Goal: Information Seeking & Learning: Learn about a topic

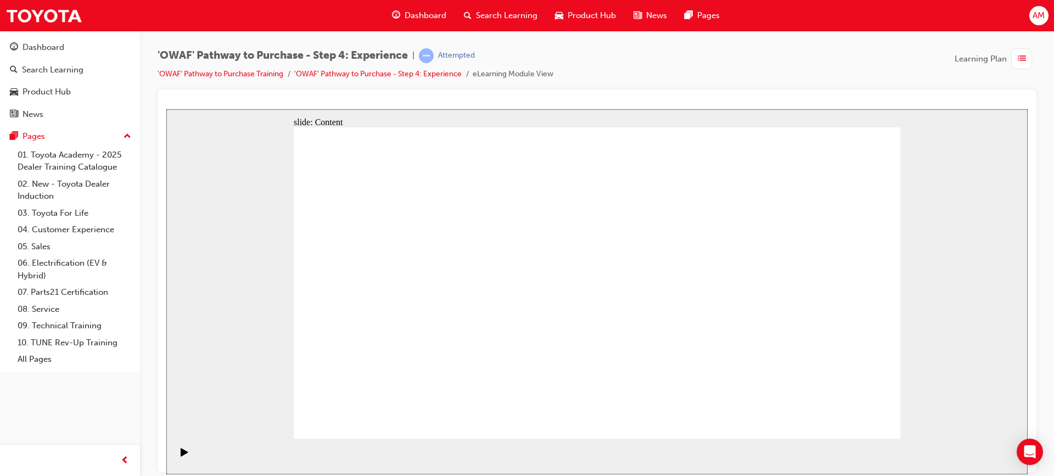
drag, startPoint x: 685, startPoint y: 331, endPoint x: 674, endPoint y: 337, distance: 12.0
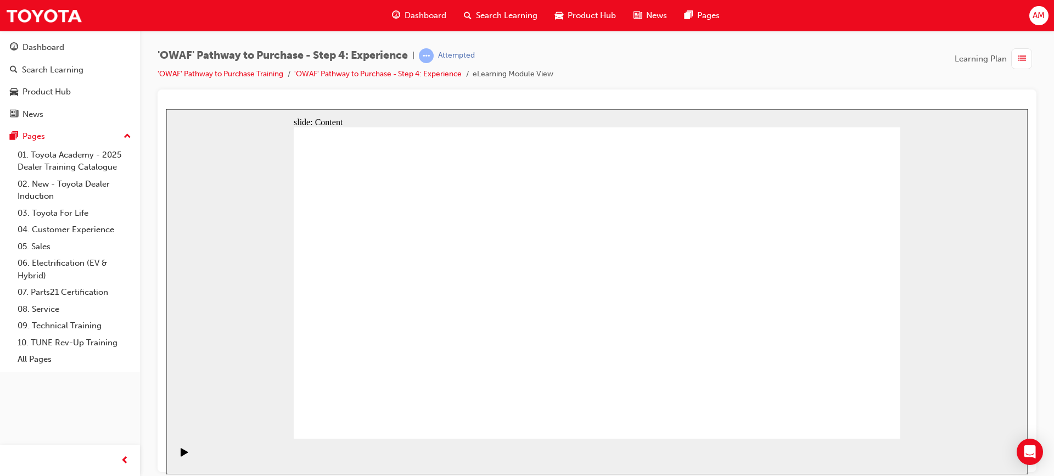
drag, startPoint x: 618, startPoint y: 324, endPoint x: 622, endPoint y: 290, distance: 34.8
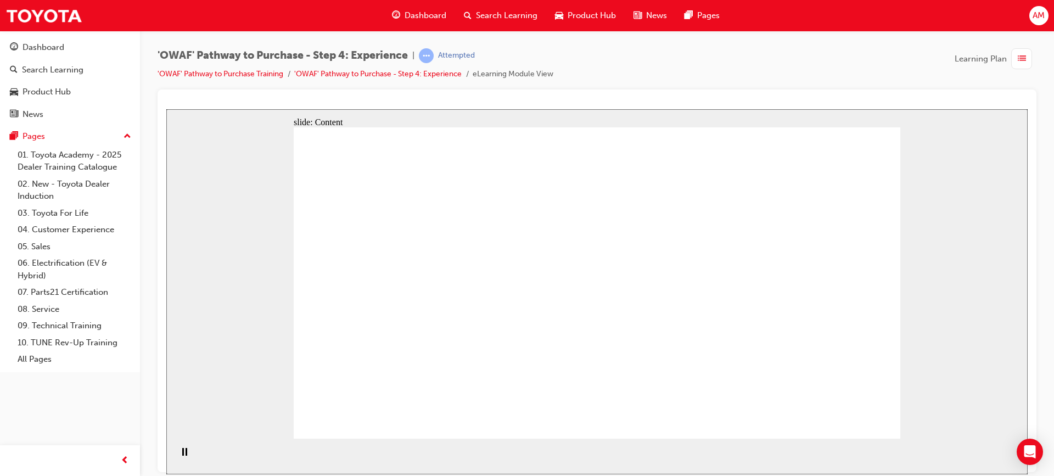
drag, startPoint x: 622, startPoint y: 304, endPoint x: 628, endPoint y: 290, distance: 15.0
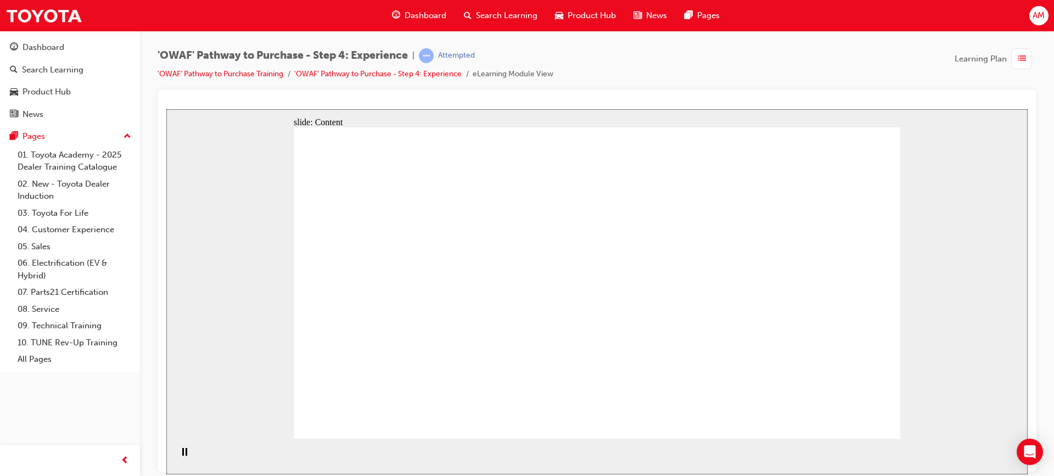
drag, startPoint x: 620, startPoint y: 340, endPoint x: 617, endPoint y: 351, distance: 10.8
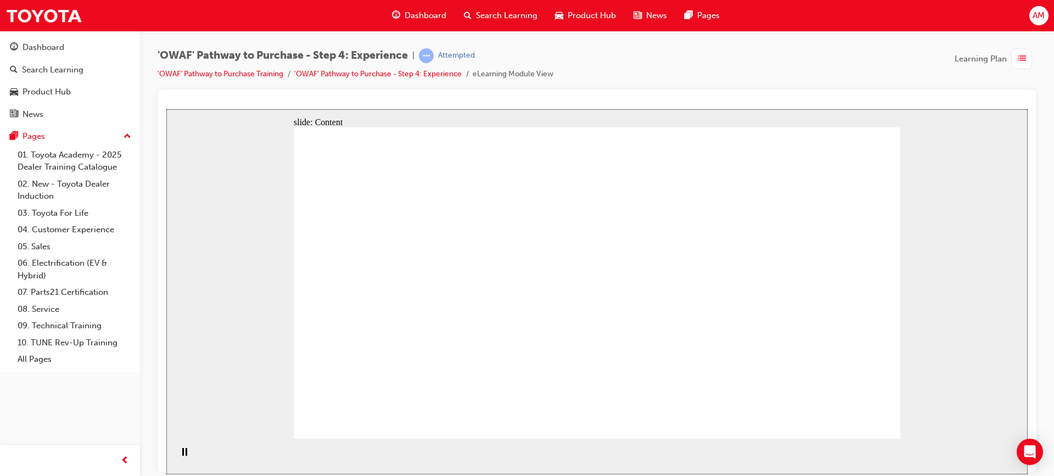
drag, startPoint x: 602, startPoint y: 367, endPoint x: 590, endPoint y: 407, distance: 41.2
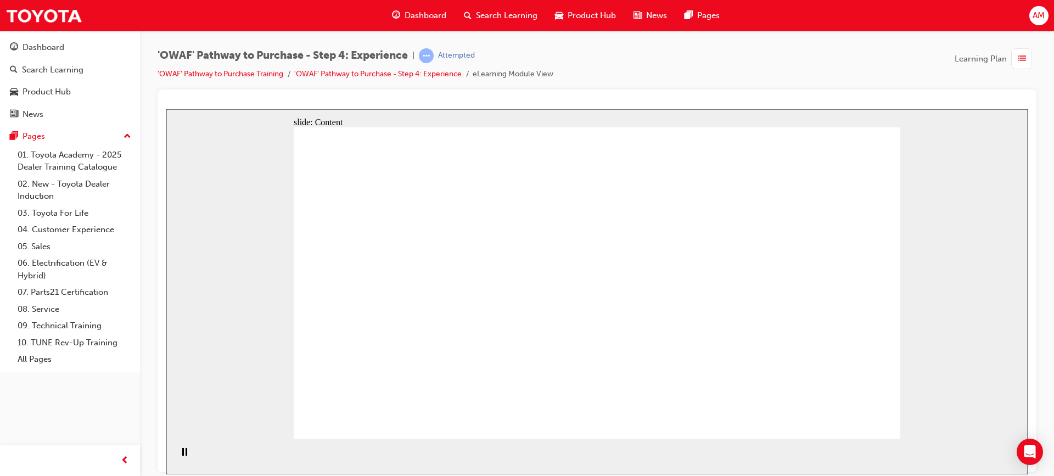
drag, startPoint x: 632, startPoint y: 302, endPoint x: 611, endPoint y: 322, distance: 28.3
drag, startPoint x: 610, startPoint y: 322, endPoint x: 609, endPoint y: 333, distance: 11.0
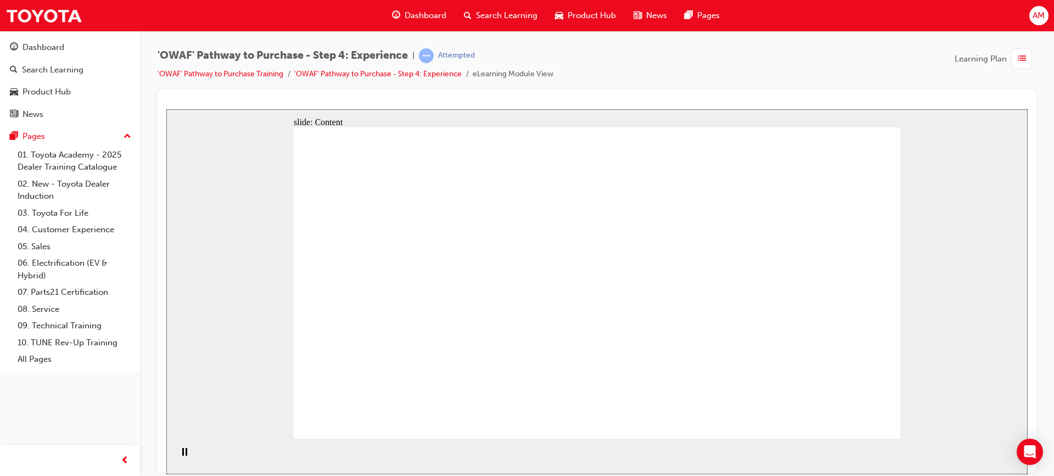
drag, startPoint x: 630, startPoint y: 289, endPoint x: 679, endPoint y: 281, distance: 49.0
drag, startPoint x: 760, startPoint y: 283, endPoint x: 755, endPoint y: 229, distance: 54.0
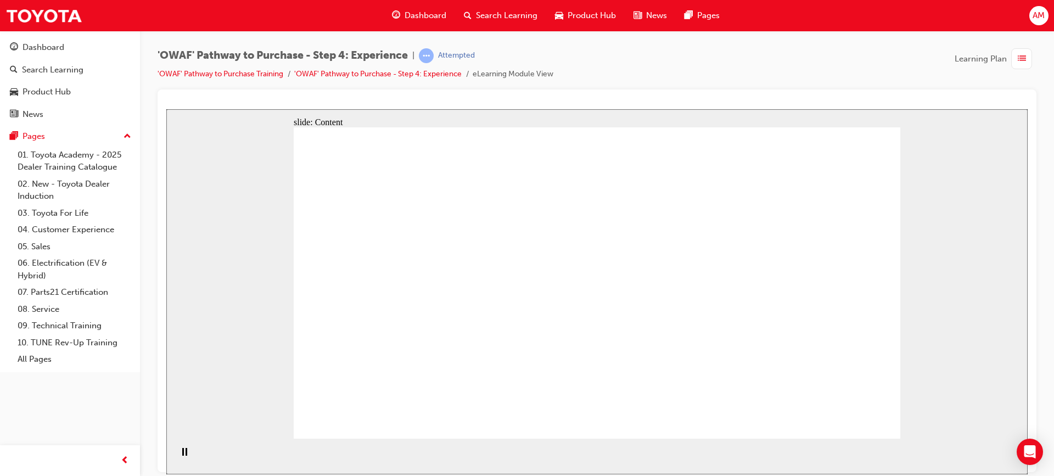
drag, startPoint x: 754, startPoint y: 218, endPoint x: 744, endPoint y: 190, distance: 29.4
drag, startPoint x: 744, startPoint y: 189, endPoint x: 412, endPoint y: 255, distance: 338.4
drag, startPoint x: 422, startPoint y: 230, endPoint x: 438, endPoint y: 229, distance: 16.5
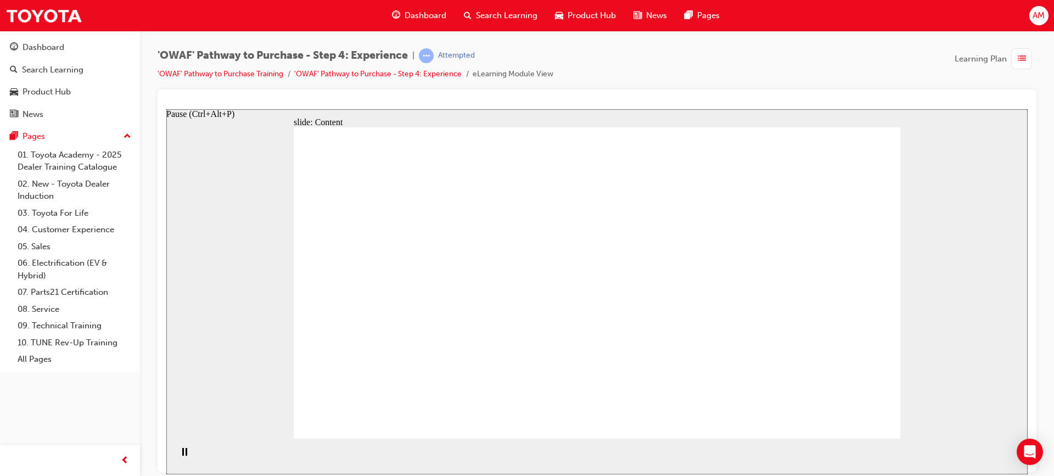
click at [182, 237] on icon "Pause (Ctrl+Alt+P)" at bounding box center [184, 451] width 5 height 8
click at [181, 237] on icon "Play (Ctrl+Alt+P)" at bounding box center [184, 451] width 7 height 8
click at [182, 237] on icon "Pause (Ctrl+Alt+P)" at bounding box center [184, 451] width 5 height 8
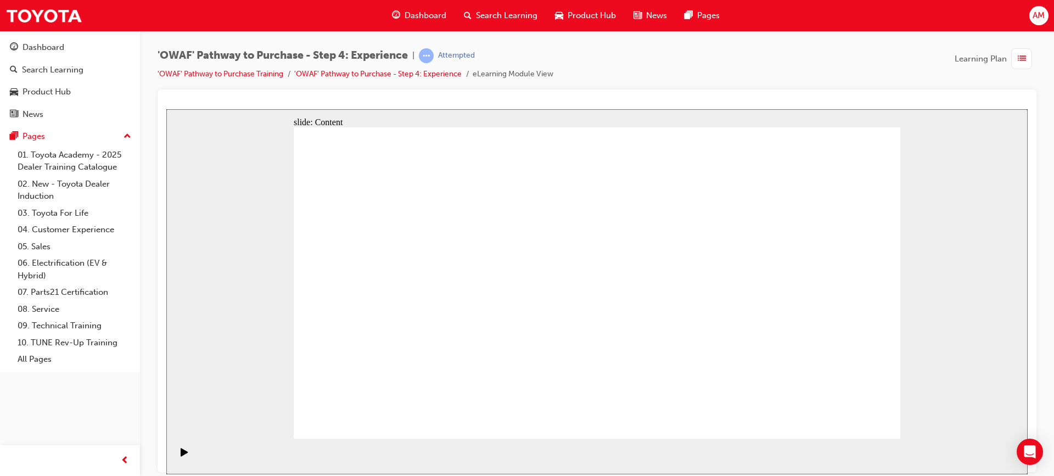
drag, startPoint x: 613, startPoint y: 336, endPoint x: 612, endPoint y: 352, distance: 15.5
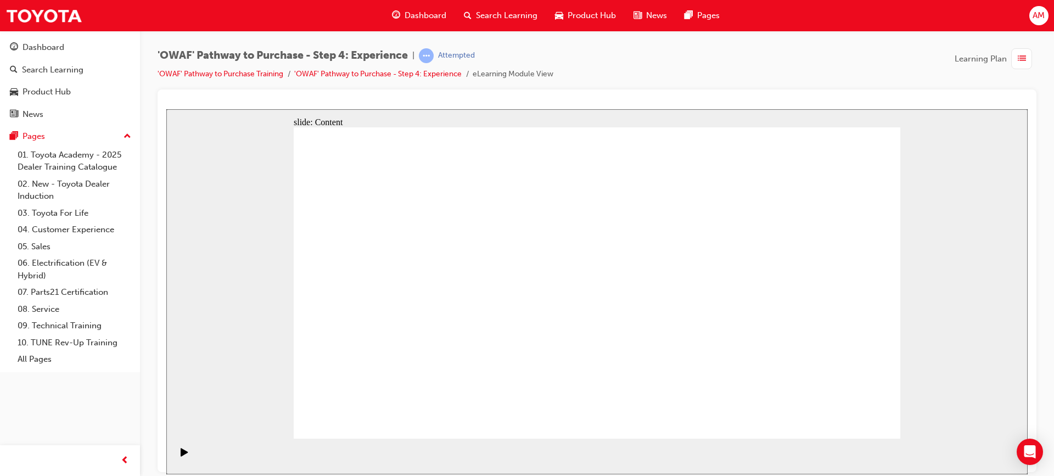
drag, startPoint x: 617, startPoint y: 376, endPoint x: 616, endPoint y: 383, distance: 7.2
drag, startPoint x: 622, startPoint y: 395, endPoint x: 633, endPoint y: 409, distance: 18.4
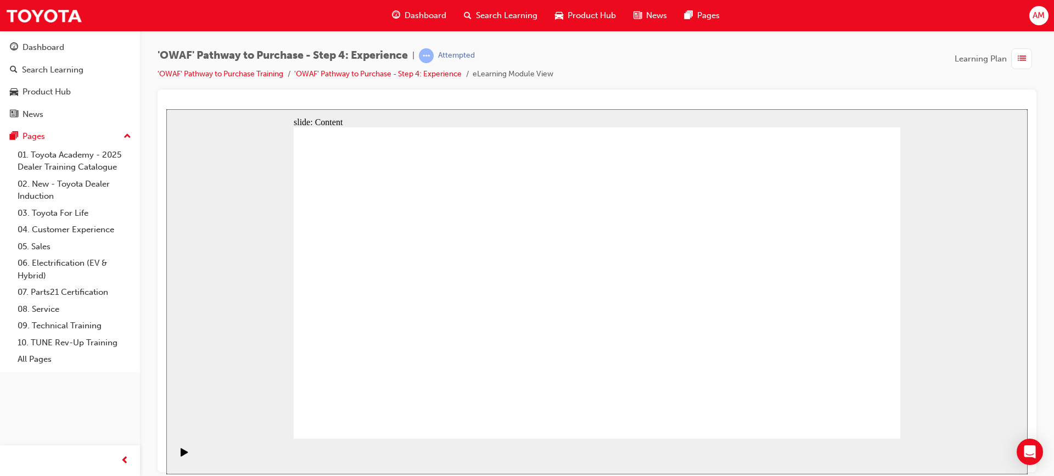
drag, startPoint x: 714, startPoint y: 336, endPoint x: 721, endPoint y: 312, distance: 25.7
drag, startPoint x: 671, startPoint y: 314, endPoint x: 608, endPoint y: 431, distance: 132.6
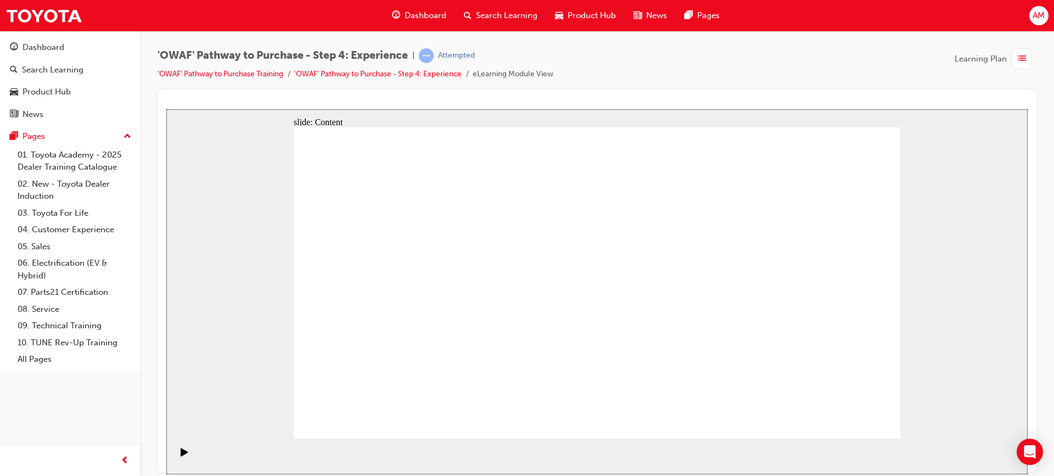
click at [463, 57] on div "Attempted" at bounding box center [456, 55] width 37 height 10
click at [433, 55] on span "learningRecordVerb_ATTEMPT-icon" at bounding box center [426, 55] width 15 height 15
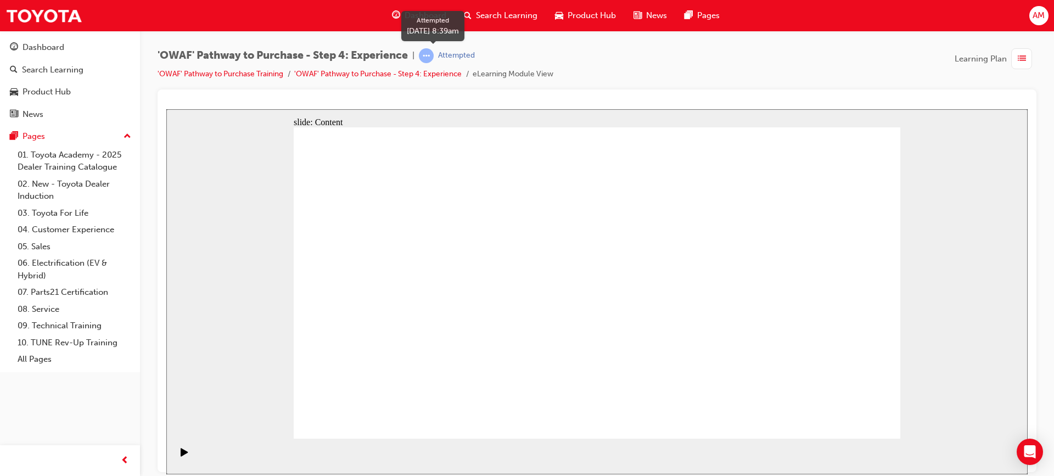
click at [433, 55] on span "learningRecordVerb_ATTEMPT-icon" at bounding box center [426, 55] width 15 height 15
click at [458, 237] on div "slide: Content Rectangle 1 Rectangle 4 Rectangle 1 Rectangle 2 Driver’s seat Re…" at bounding box center [596, 291] width 861 height 365
drag, startPoint x: 455, startPoint y: 459, endPoint x: 513, endPoint y: 435, distance: 62.8
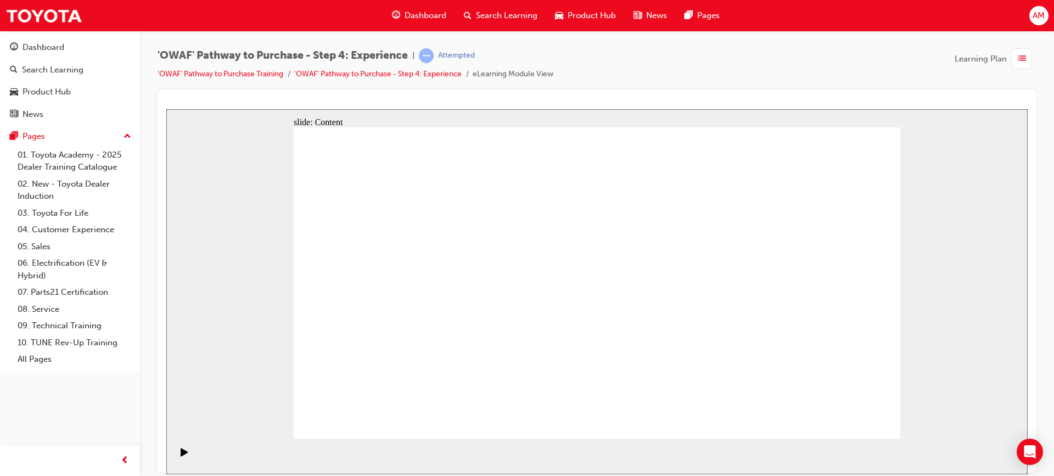
click at [463, 237] on section "Playback Speed 2 1.75 1.5 1.25" at bounding box center [596, 456] width 861 height 36
click at [463, 18] on span "AM" at bounding box center [1038, 15] width 12 height 13
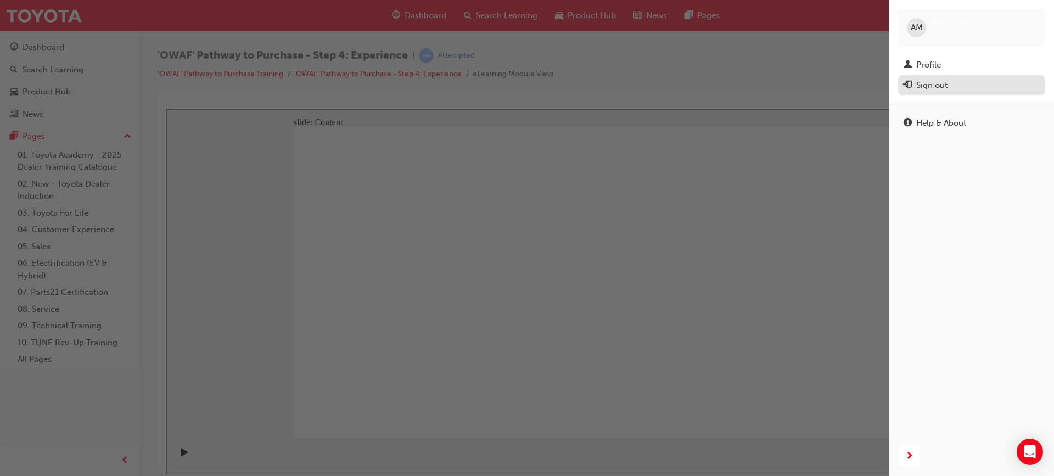
click at [463, 92] on button "Sign out" at bounding box center [971, 85] width 147 height 20
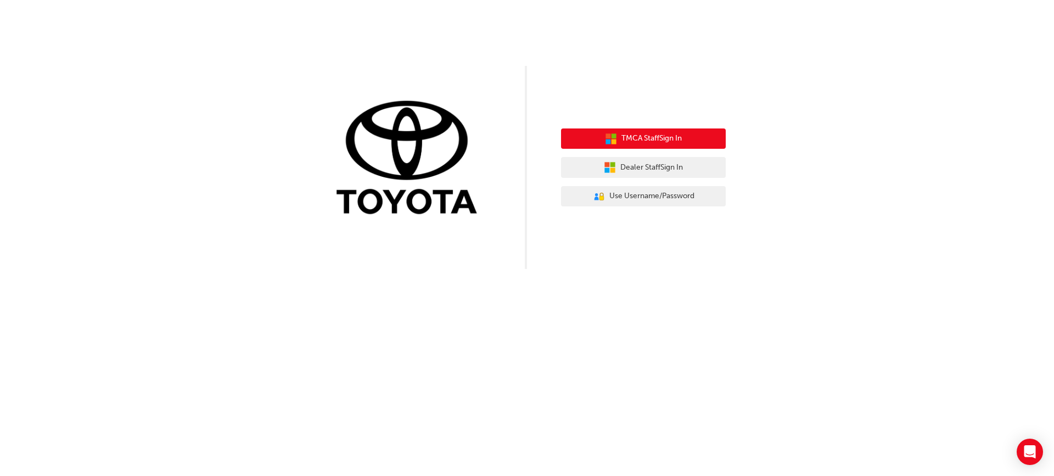
click at [643, 141] on span "TMCA Staff Sign In" at bounding box center [651, 138] width 60 height 13
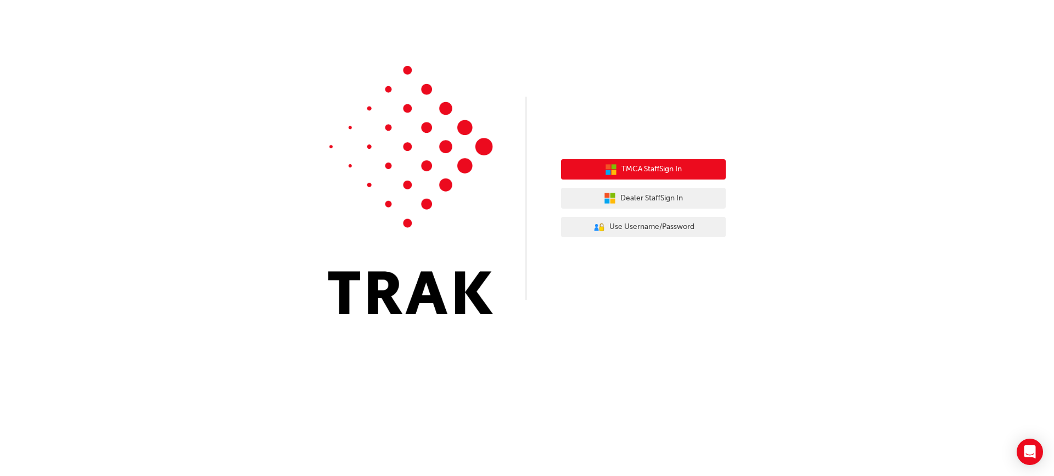
click at [669, 177] on button "TMCA Staff Sign In" at bounding box center [643, 169] width 165 height 21
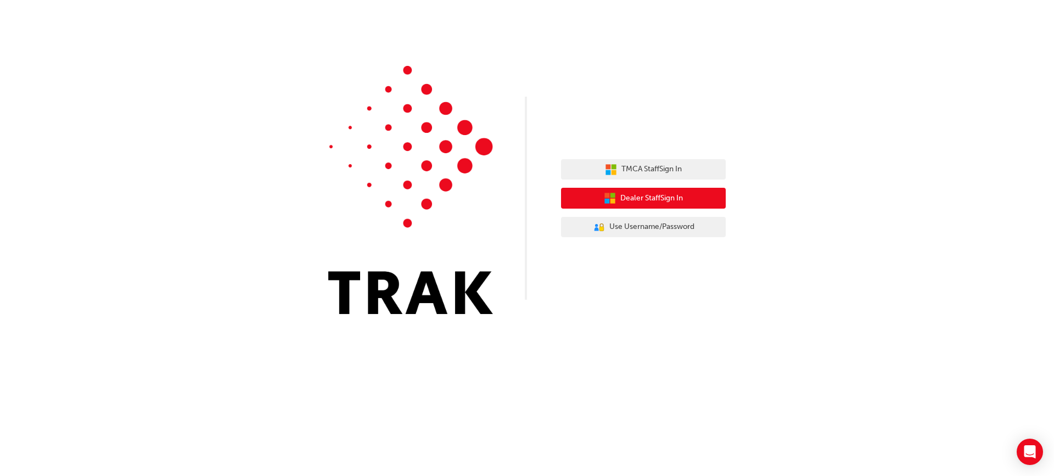
click at [636, 199] on span "Dealer Staff Sign In" at bounding box center [651, 198] width 63 height 13
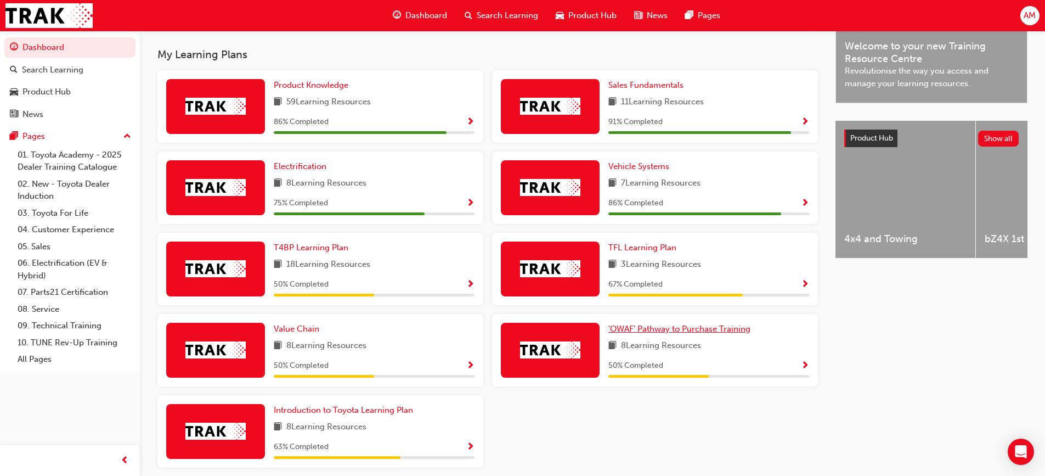
scroll to position [391, 0]
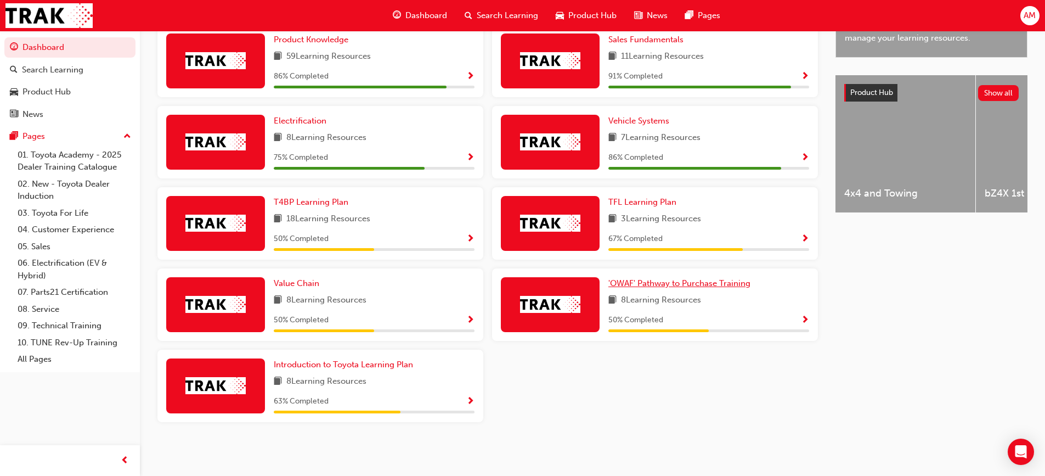
click at [665, 286] on span "'OWAF' Pathway to Purchase Training" at bounding box center [680, 283] width 142 height 10
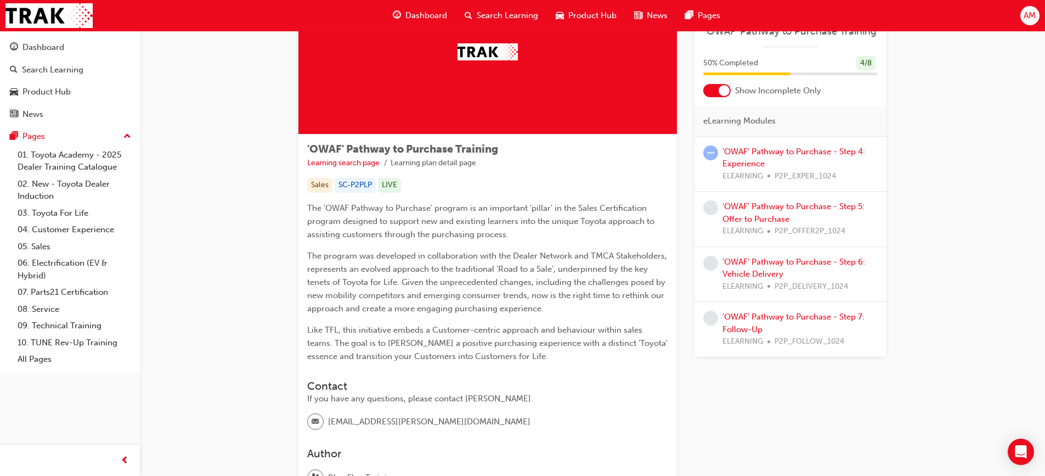
scroll to position [195, 0]
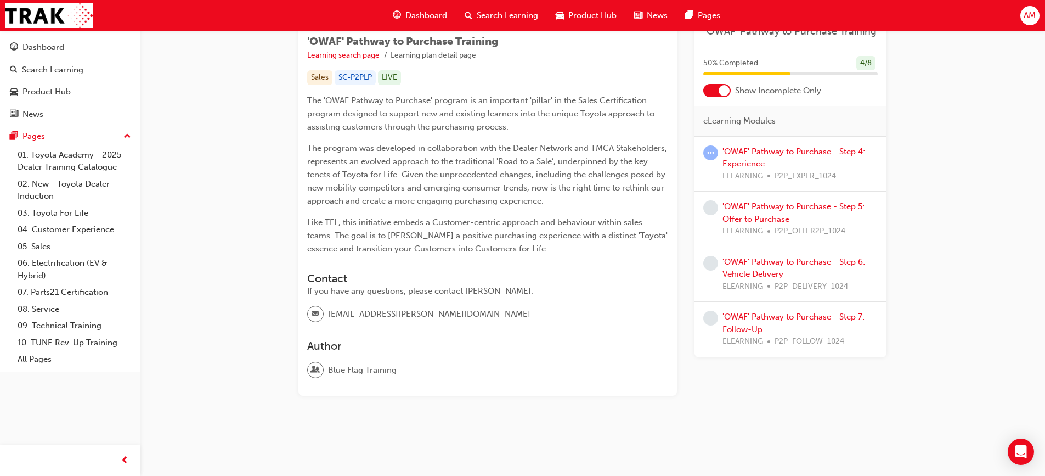
click at [723, 94] on div at bounding box center [724, 90] width 11 height 11
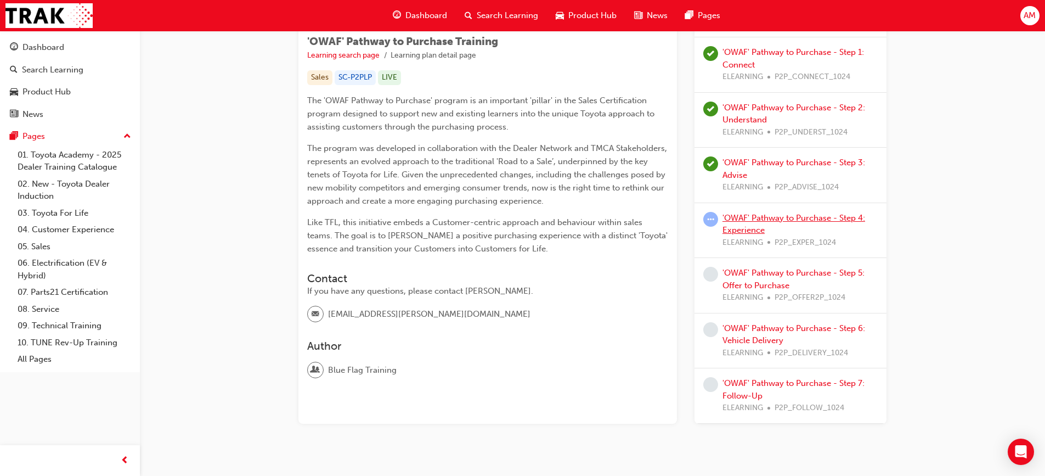
click at [744, 215] on link "'OWAF' Pathway to Purchase - Step 4: Experience" at bounding box center [794, 224] width 143 height 22
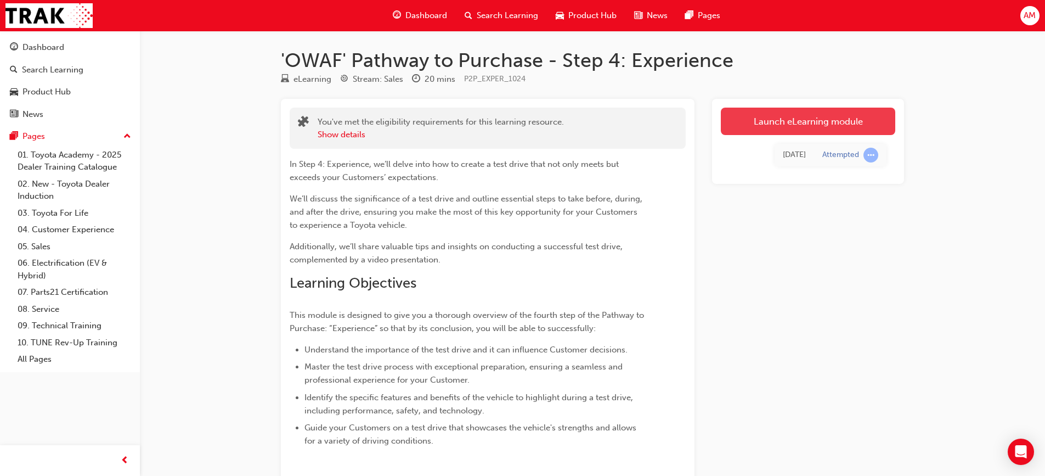
click at [804, 119] on link "Launch eLearning module" at bounding box center [808, 121] width 174 height 27
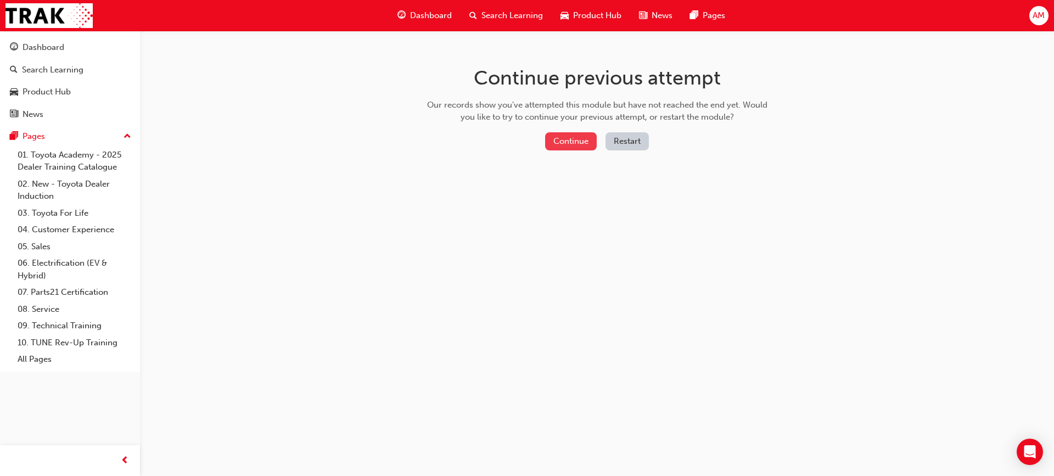
click at [586, 144] on button "Continue" at bounding box center [571, 141] width 52 height 18
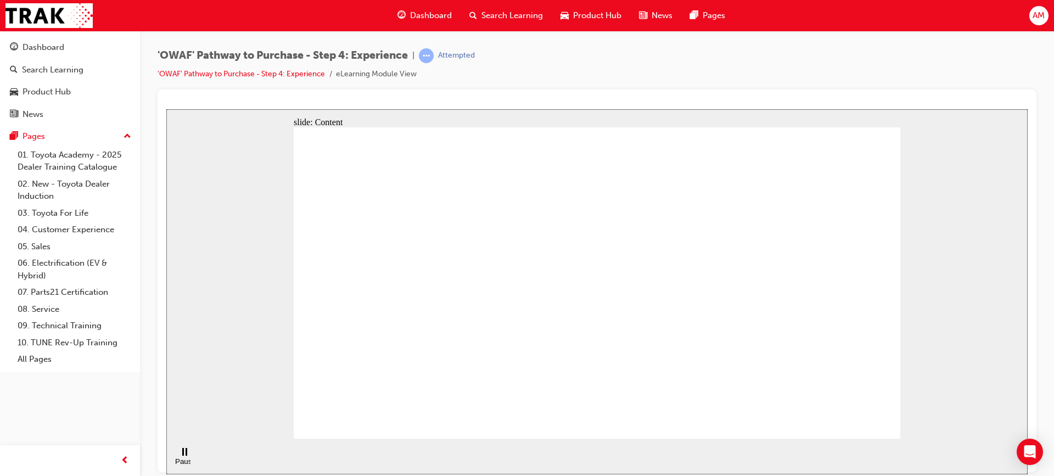
drag, startPoint x: 550, startPoint y: 312, endPoint x: 558, endPoint y: 305, distance: 10.5
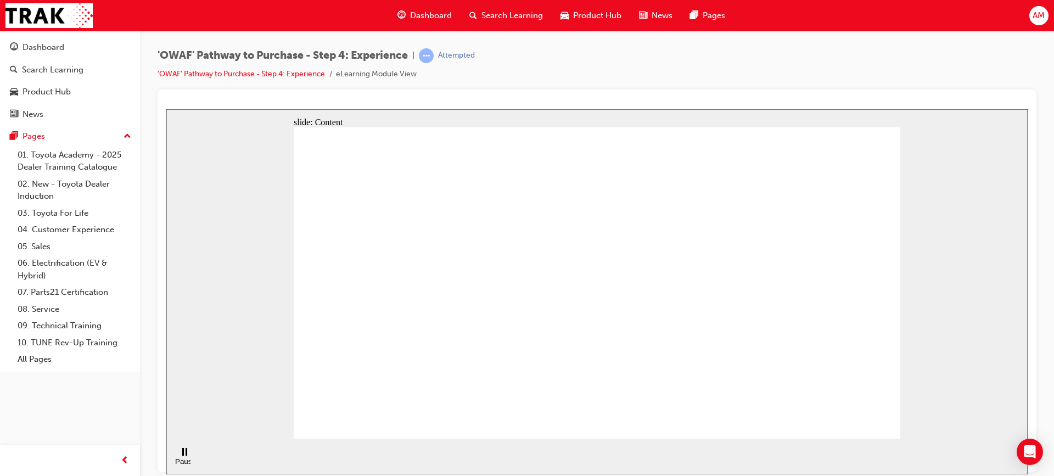
drag, startPoint x: 676, startPoint y: 361, endPoint x: 667, endPoint y: 318, distance: 43.7
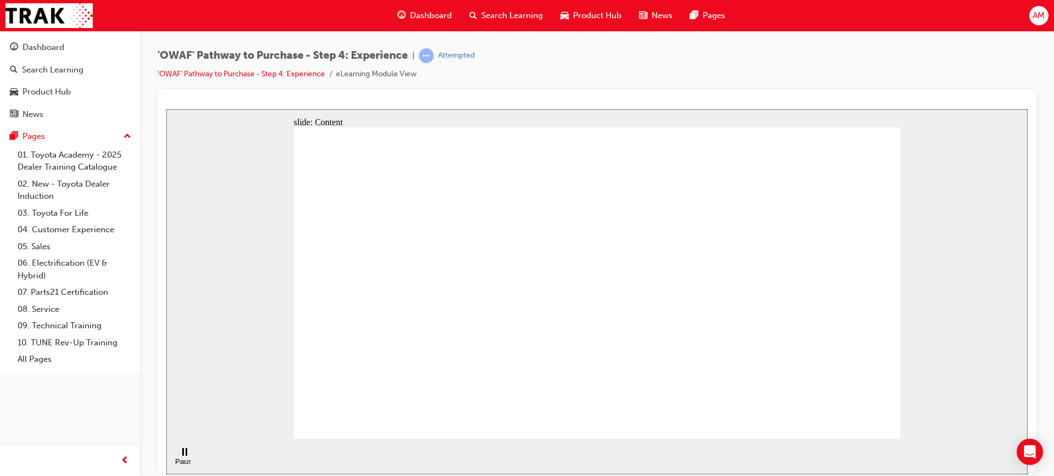
drag, startPoint x: 667, startPoint y: 291, endPoint x: 668, endPoint y: 202, distance: 89.5
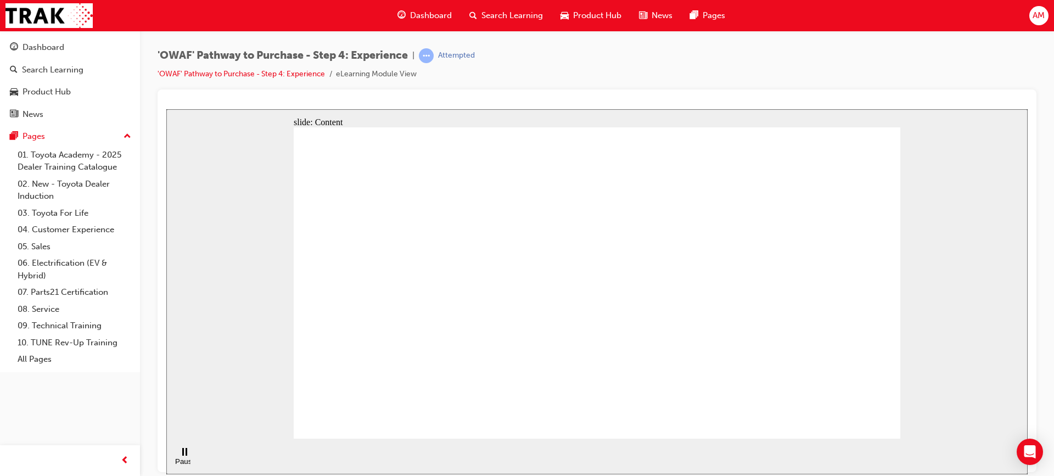
drag, startPoint x: 684, startPoint y: 293, endPoint x: 673, endPoint y: 361, distance: 68.4
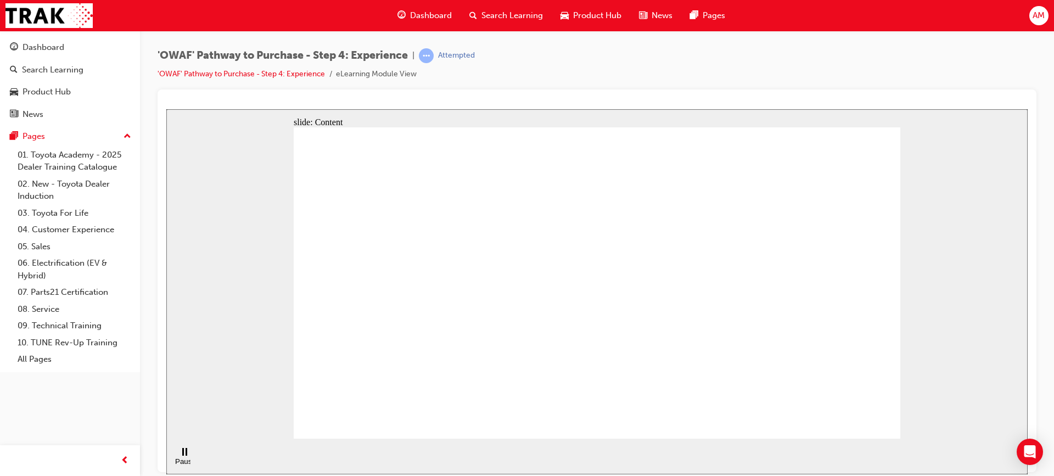
drag, startPoint x: 835, startPoint y: 275, endPoint x: 815, endPoint y: 224, distance: 55.2
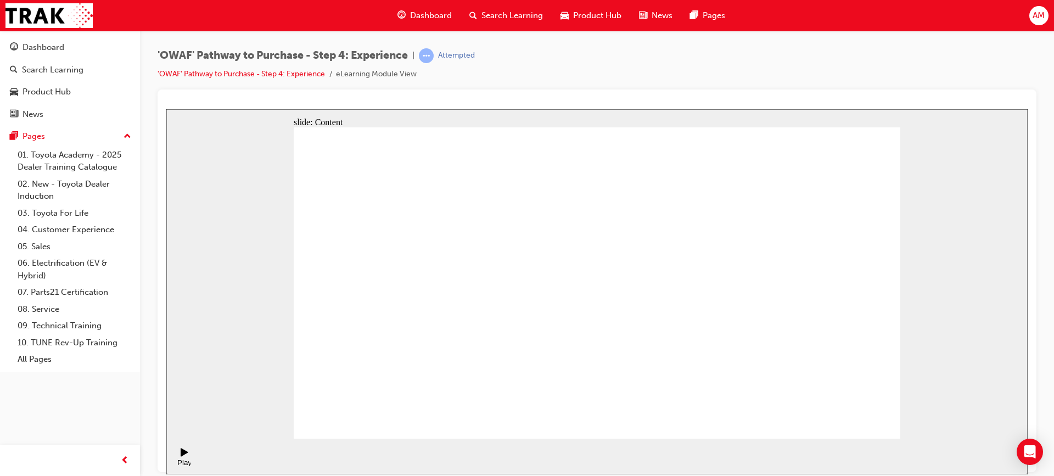
drag, startPoint x: 366, startPoint y: 204, endPoint x: 416, endPoint y: 201, distance: 50.0
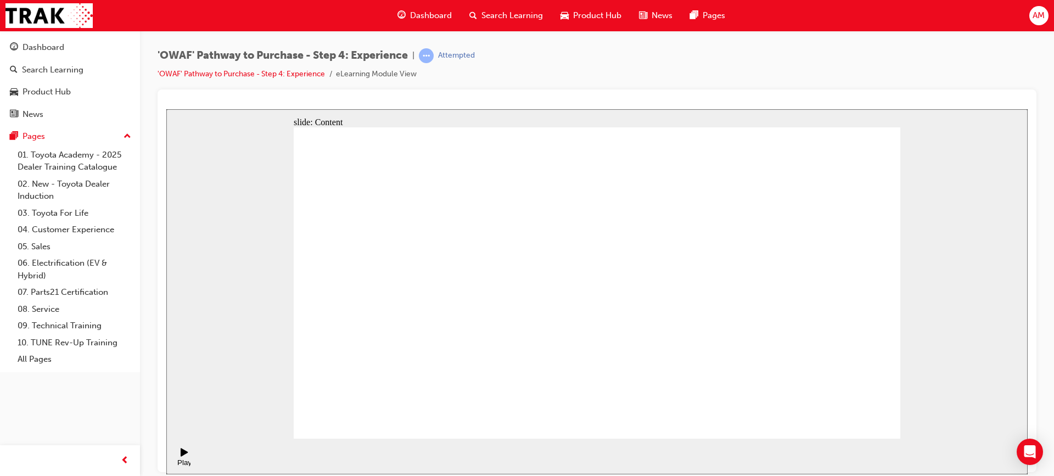
click at [950, 378] on div "slide: Content Rectangle 1 Rectangle 4 Rectangle 1 Rectangle 2 4WD capability R…" at bounding box center [596, 291] width 861 height 365
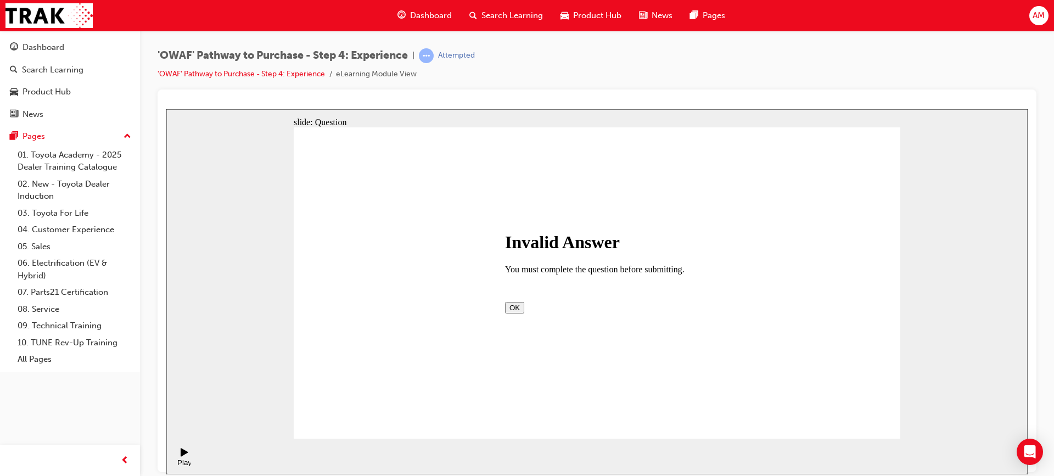
click at [524, 312] on button "OK" at bounding box center [514, 307] width 19 height 12
drag, startPoint x: 785, startPoint y: 289, endPoint x: 862, endPoint y: 385, distance: 122.6
checkbox input "true"
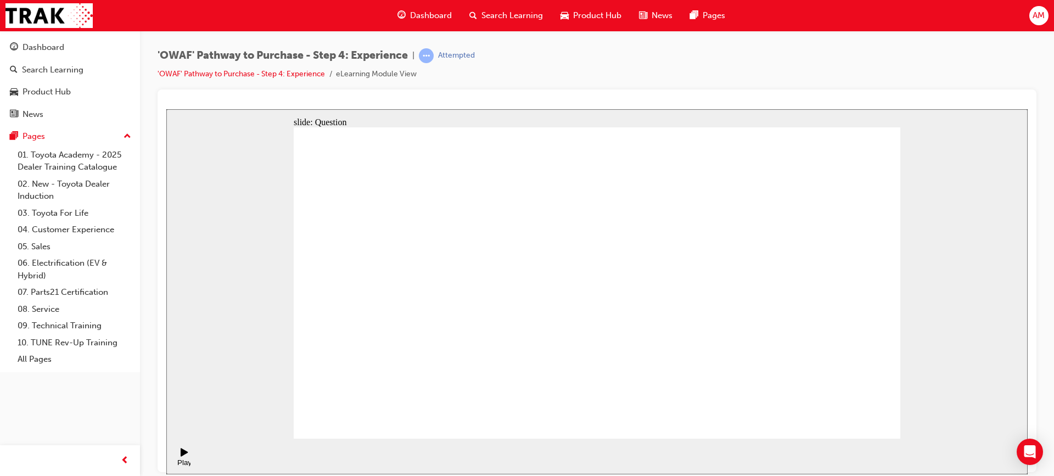
checkbox input "true"
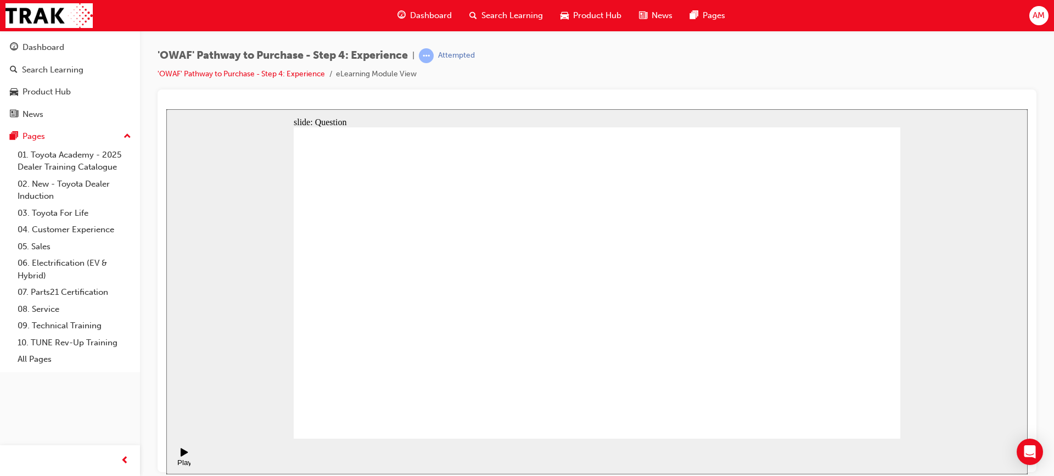
drag, startPoint x: 804, startPoint y: 303, endPoint x: 391, endPoint y: 359, distance: 416.4
drag, startPoint x: 792, startPoint y: 288, endPoint x: 460, endPoint y: 343, distance: 336.6
drag, startPoint x: 819, startPoint y: 302, endPoint x: 680, endPoint y: 326, distance: 141.5
drag, startPoint x: 802, startPoint y: 320, endPoint x: 448, endPoint y: 351, distance: 355.2
drag, startPoint x: 795, startPoint y: 306, endPoint x: 453, endPoint y: 358, distance: 345.8
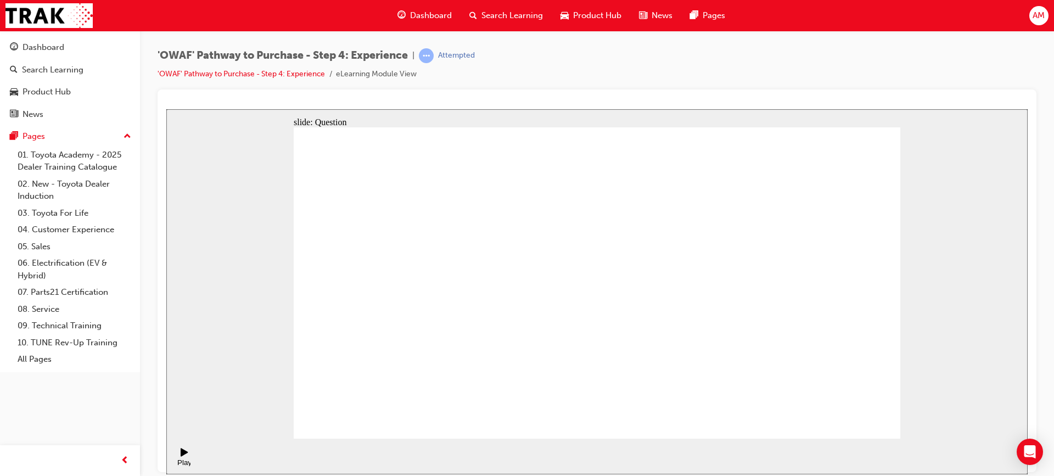
drag, startPoint x: 830, startPoint y: 305, endPoint x: 491, endPoint y: 371, distance: 345.4
drag, startPoint x: 734, startPoint y: 353, endPoint x: 429, endPoint y: 364, distance: 304.7
drag, startPoint x: 824, startPoint y: 292, endPoint x: 686, endPoint y: 339, distance: 145.9
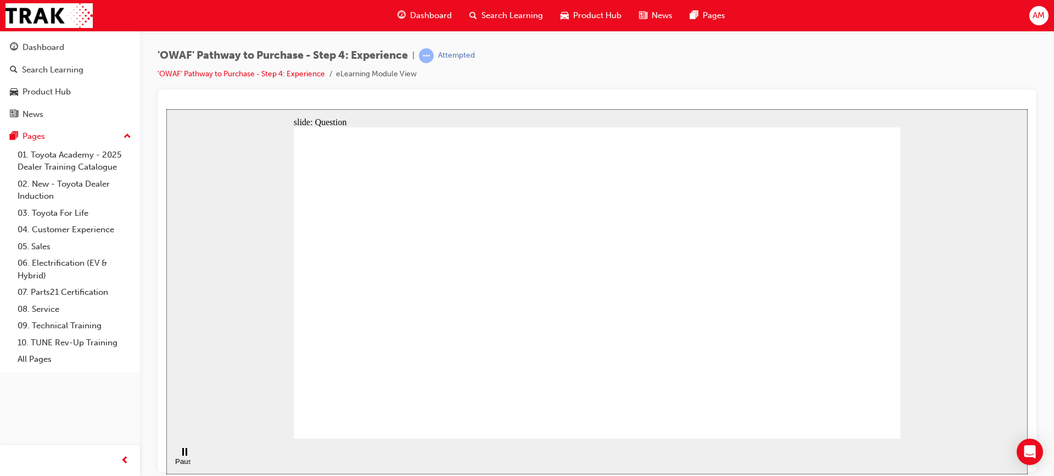
drag, startPoint x: 803, startPoint y: 305, endPoint x: 460, endPoint y: 324, distance: 344.0
drag, startPoint x: 796, startPoint y: 316, endPoint x: 477, endPoint y: 339, distance: 319.6
drag, startPoint x: 780, startPoint y: 331, endPoint x: 651, endPoint y: 330, distance: 129.5
drag, startPoint x: 807, startPoint y: 319, endPoint x: 420, endPoint y: 335, distance: 387.7
drag, startPoint x: 801, startPoint y: 311, endPoint x: 511, endPoint y: 347, distance: 291.9
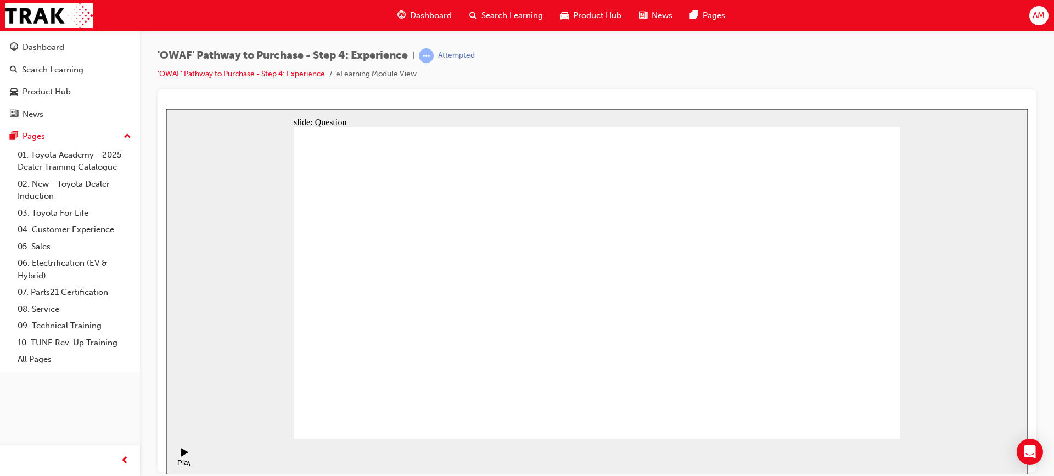
drag, startPoint x: 804, startPoint y: 321, endPoint x: 662, endPoint y: 358, distance: 146.8
drag, startPoint x: 797, startPoint y: 332, endPoint x: 418, endPoint y: 365, distance: 380.6
drag, startPoint x: 724, startPoint y: 371, endPoint x: 472, endPoint y: 381, distance: 252.6
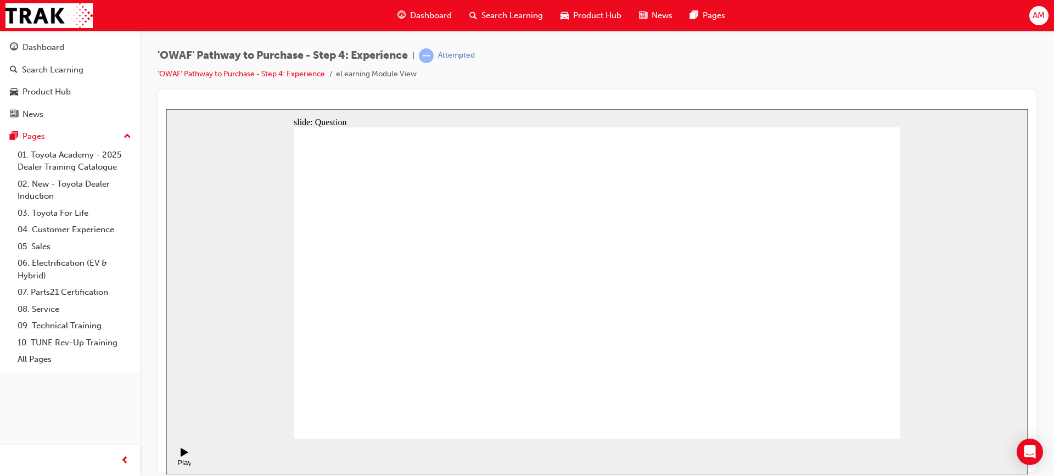
drag, startPoint x: 654, startPoint y: 383, endPoint x: 586, endPoint y: 304, distance: 103.9
drag, startPoint x: 855, startPoint y: 365, endPoint x: 780, endPoint y: 278, distance: 115.2
drag, startPoint x: 589, startPoint y: 363, endPoint x: 714, endPoint y: 281, distance: 149.8
drag, startPoint x: 787, startPoint y: 368, endPoint x: 662, endPoint y: 267, distance: 160.8
drag, startPoint x: 711, startPoint y: 368, endPoint x: 837, endPoint y: 302, distance: 142.4
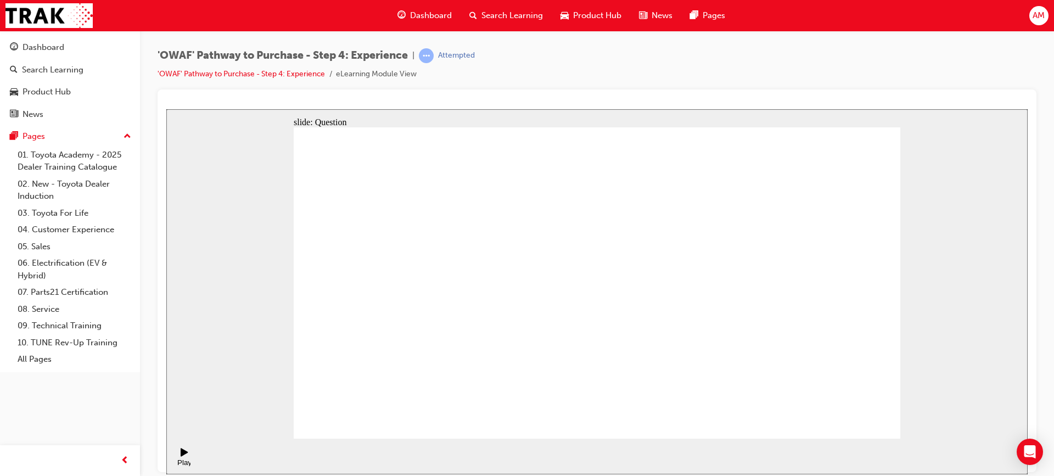
drag, startPoint x: 515, startPoint y: 383, endPoint x: 584, endPoint y: 256, distance: 144.6
drag, startPoint x: 622, startPoint y: 353, endPoint x: 775, endPoint y: 246, distance: 186.5
drag, startPoint x: 719, startPoint y: 382, endPoint x: 765, endPoint y: 288, distance: 104.3
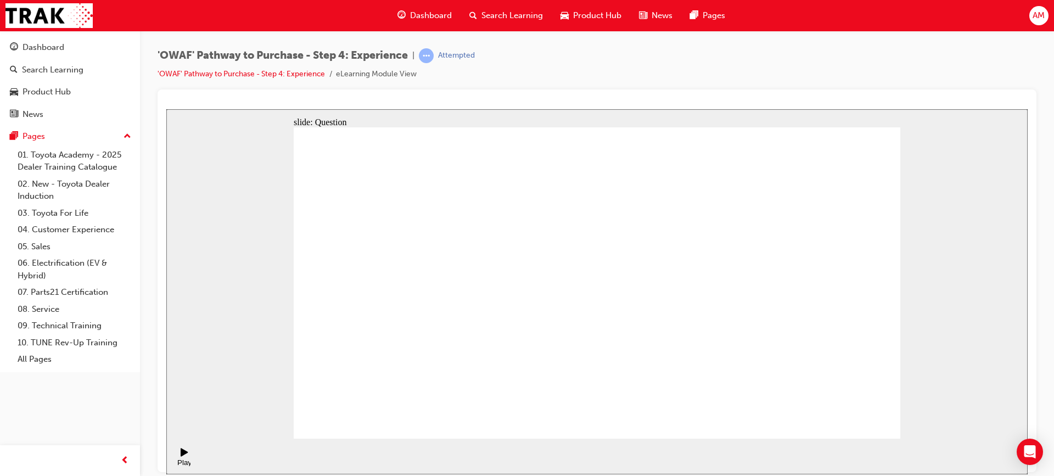
radio input "true"
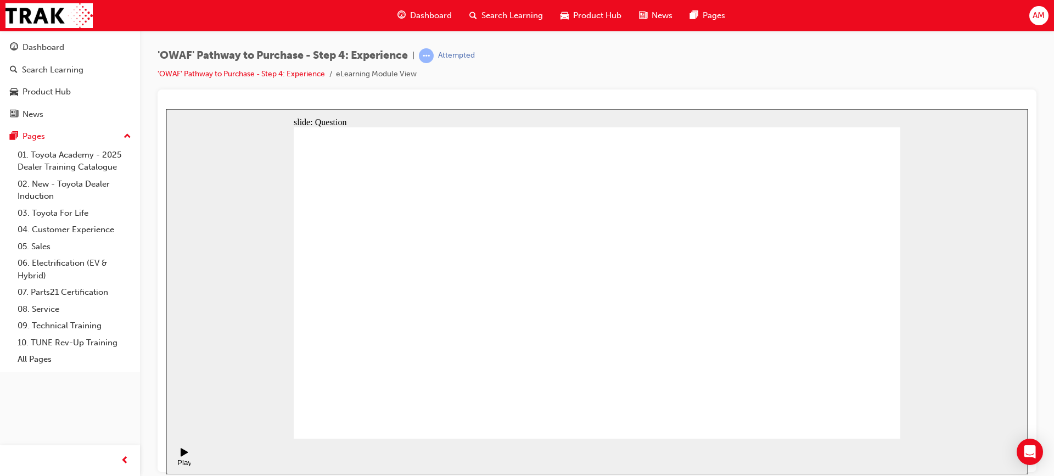
click at [491, 13] on span "Search Learning" at bounding box center [511, 15] width 61 height 13
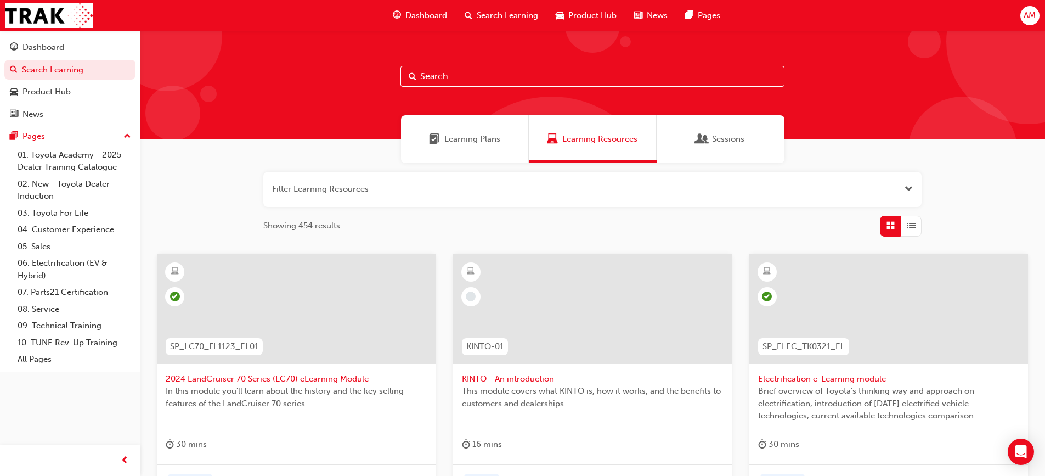
click at [915, 229] on span "List" at bounding box center [912, 225] width 8 height 13
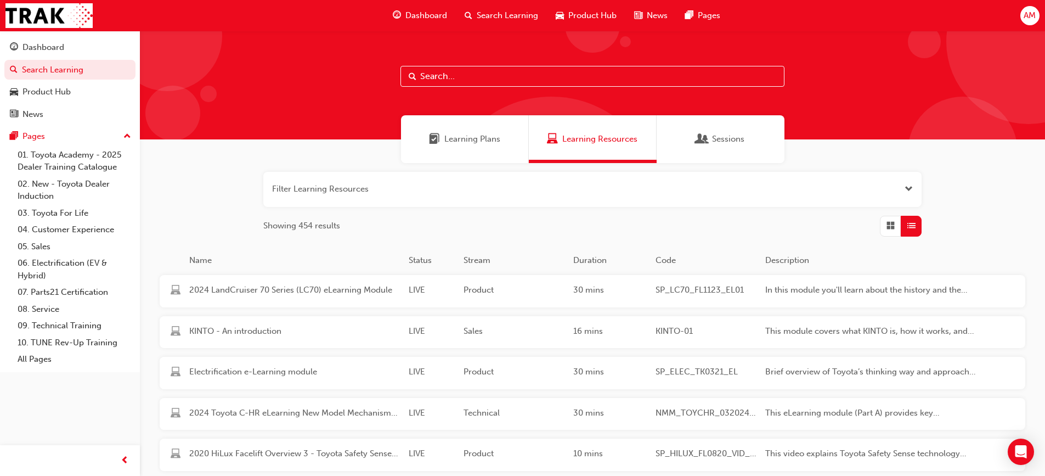
click at [893, 224] on span "Grid" at bounding box center [891, 225] width 8 height 13
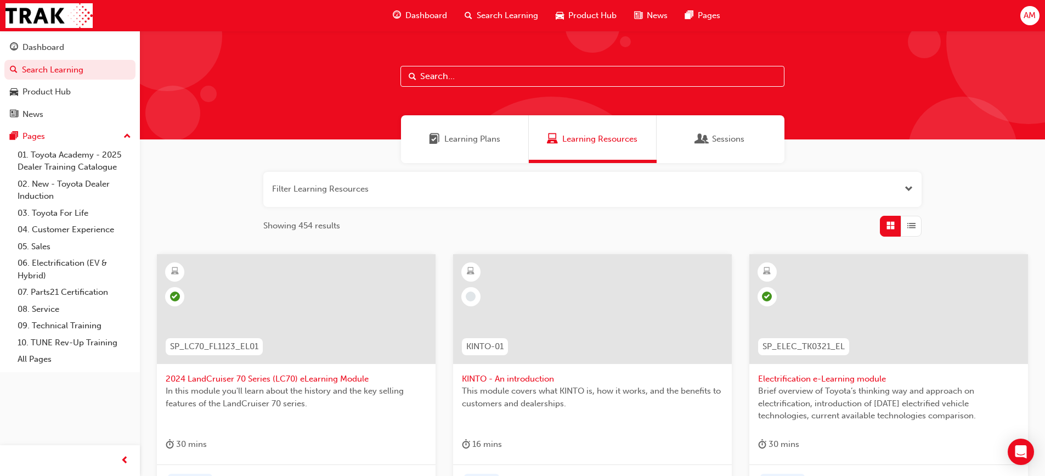
click at [505, 138] on div "Learning Plans" at bounding box center [465, 139] width 128 height 48
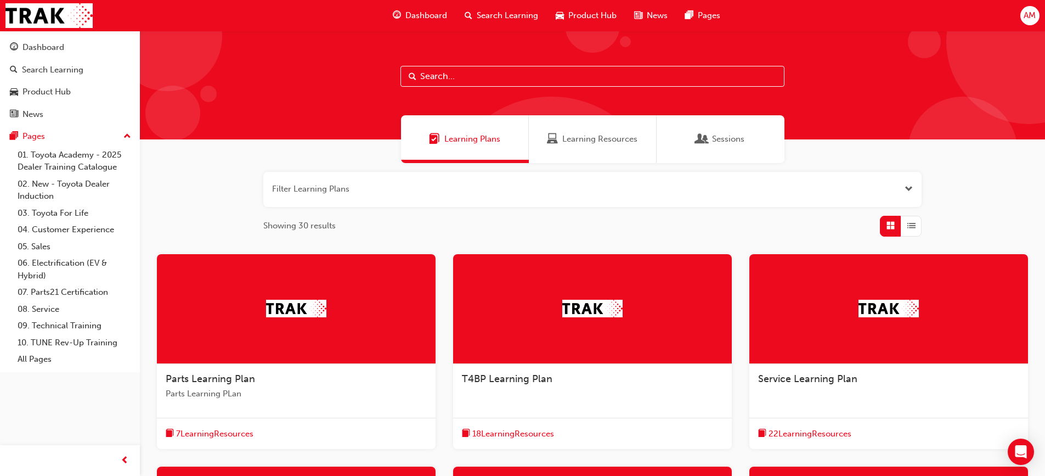
click at [513, 12] on span "Search Learning" at bounding box center [507, 15] width 61 height 13
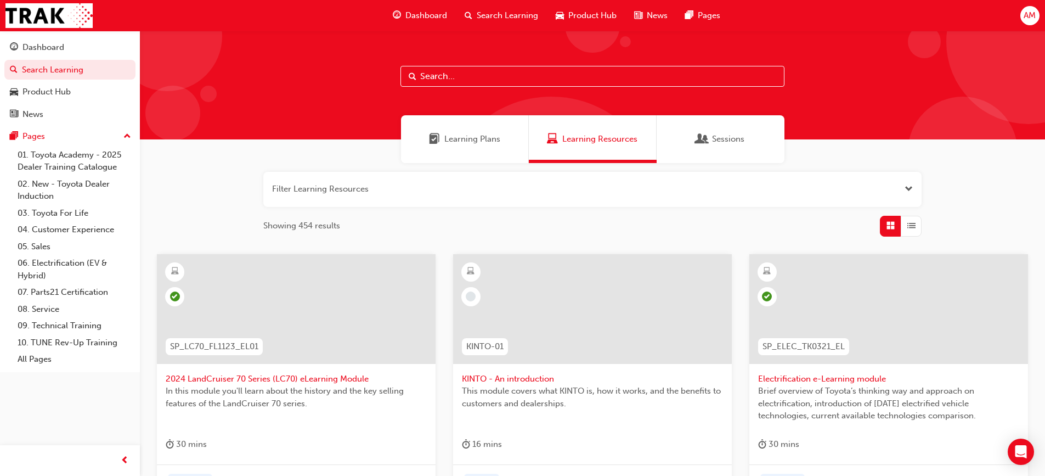
click at [554, 76] on input "text" at bounding box center [593, 76] width 384 height 21
type input "OWAF"
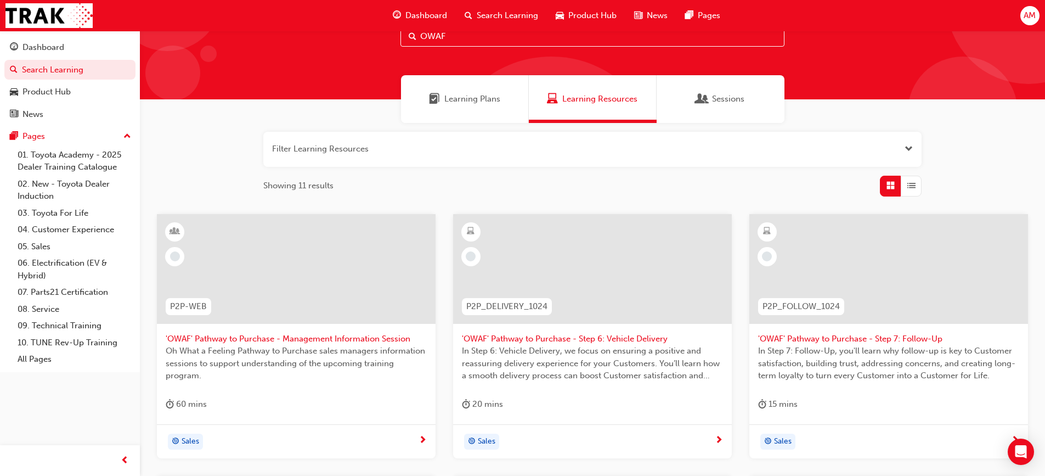
scroll to position [165, 0]
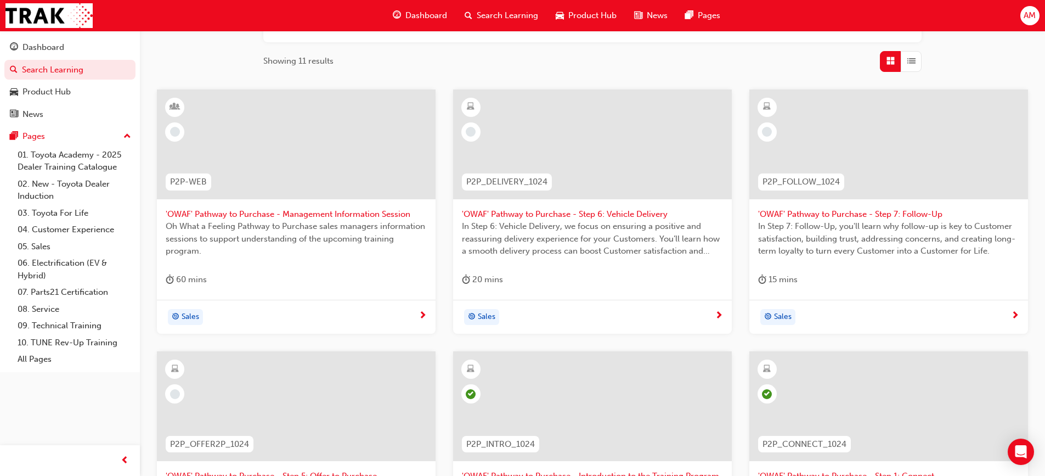
click at [917, 59] on div "button" at bounding box center [911, 61] width 21 height 21
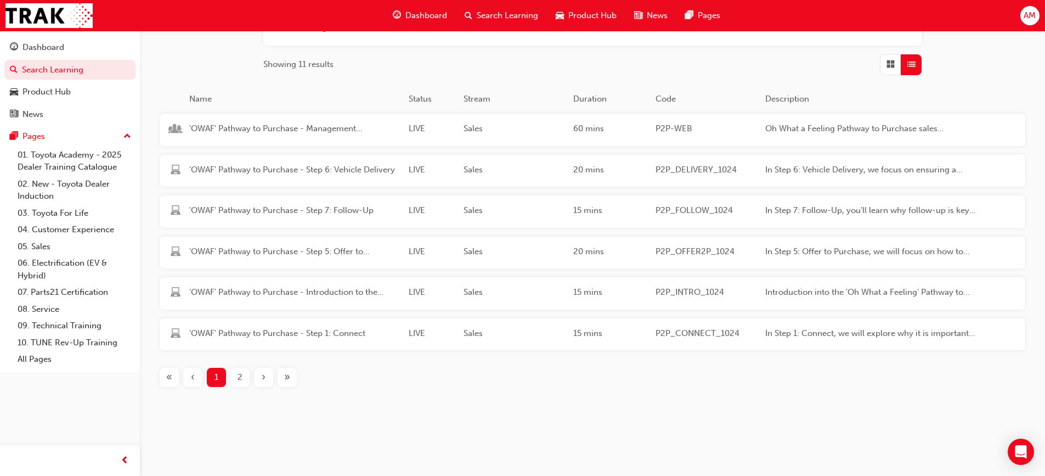
scroll to position [161, 0]
click at [888, 64] on span "Grid" at bounding box center [891, 64] width 8 height 13
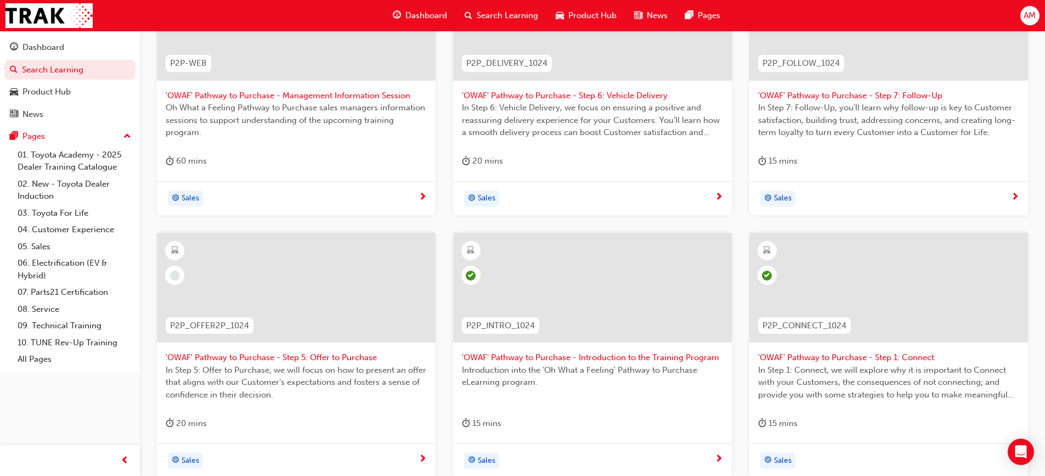
scroll to position [309, 0]
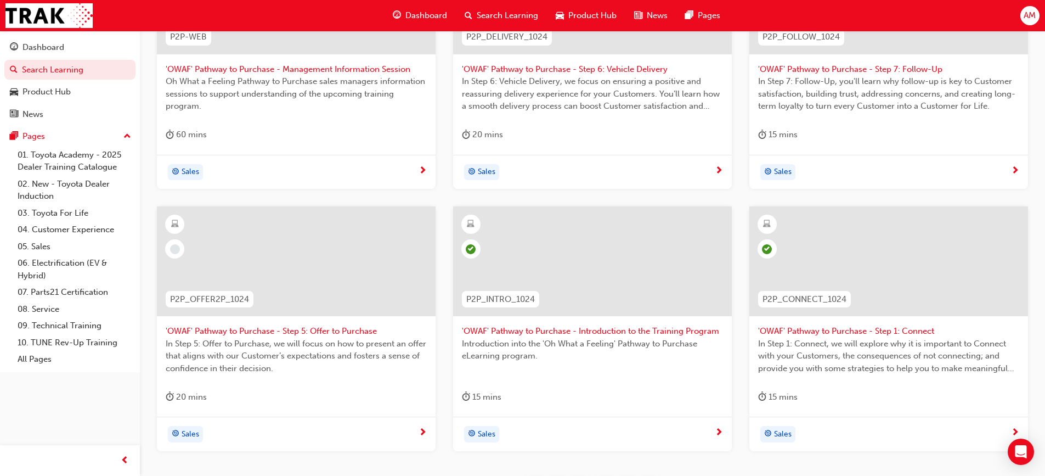
click at [437, 13] on span "Dashboard" at bounding box center [427, 15] width 42 height 13
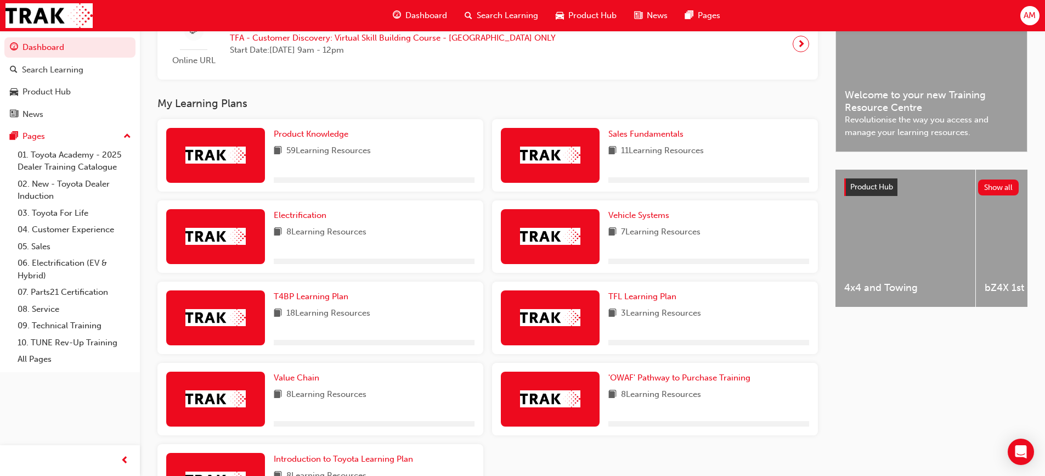
scroll to position [392, 0]
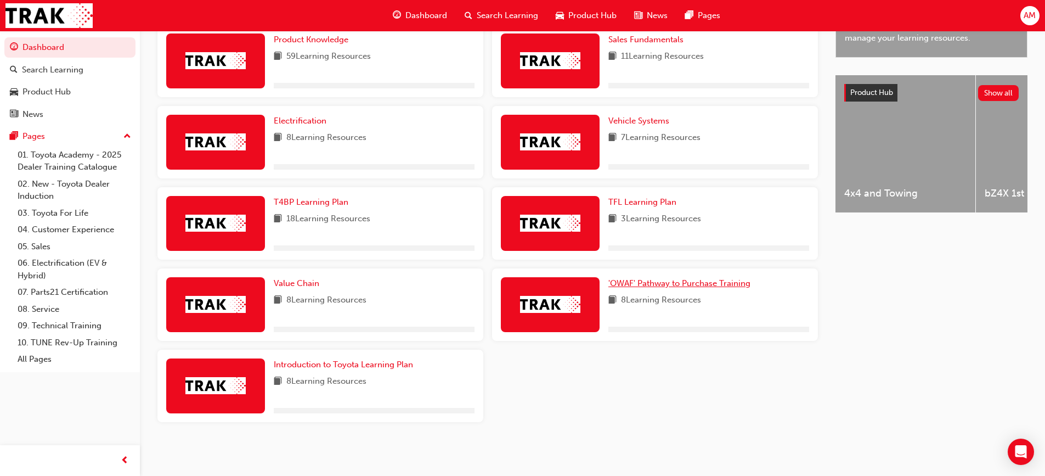
click at [723, 282] on span "'OWAF' Pathway to Purchase Training" at bounding box center [680, 283] width 142 height 10
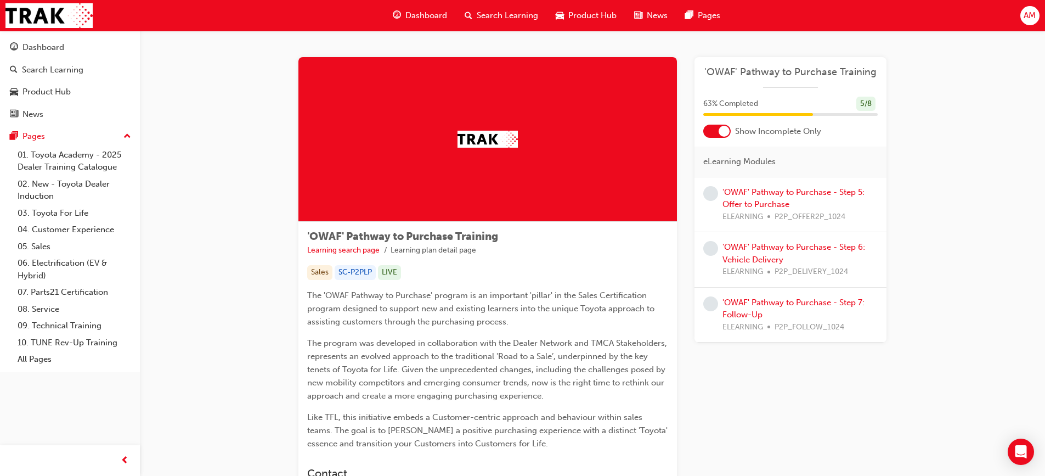
click at [713, 128] on div at bounding box center [716, 131] width 27 height 13
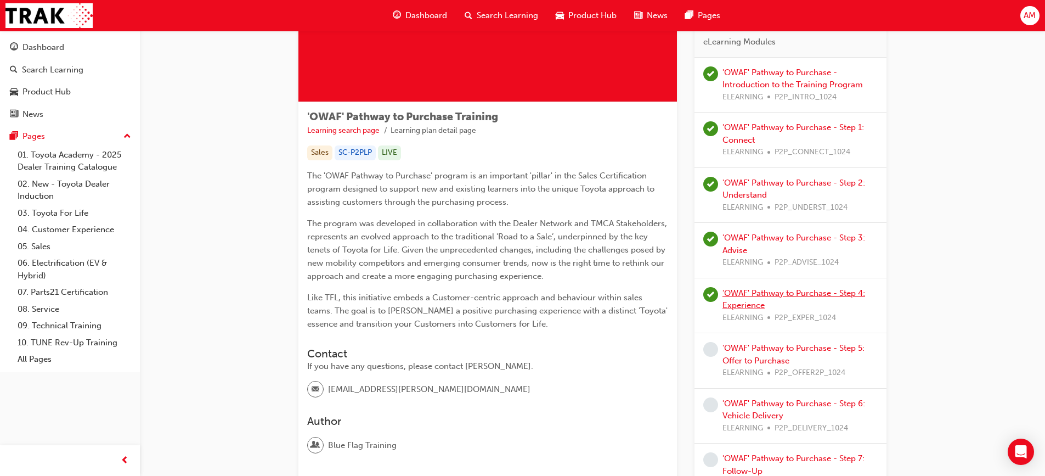
scroll to position [223, 0]
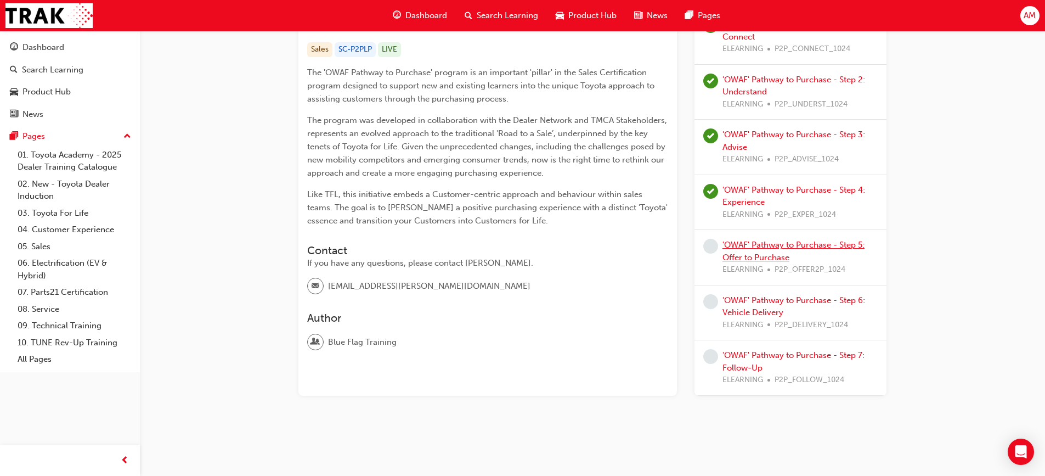
click at [774, 245] on link "'OWAF' Pathway to Purchase - Step 5: Offer to Purchase" at bounding box center [794, 251] width 142 height 22
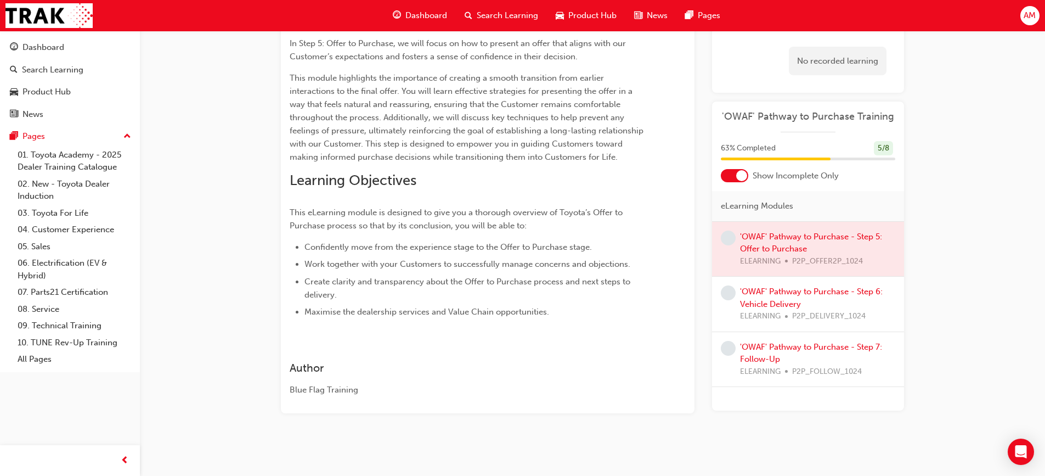
scroll to position [121, 0]
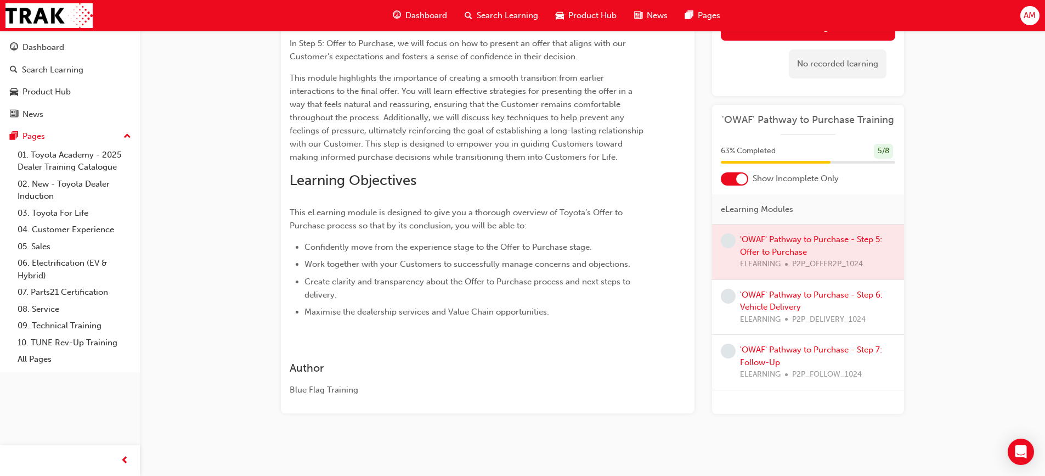
click at [736, 179] on div at bounding box center [734, 178] width 27 height 13
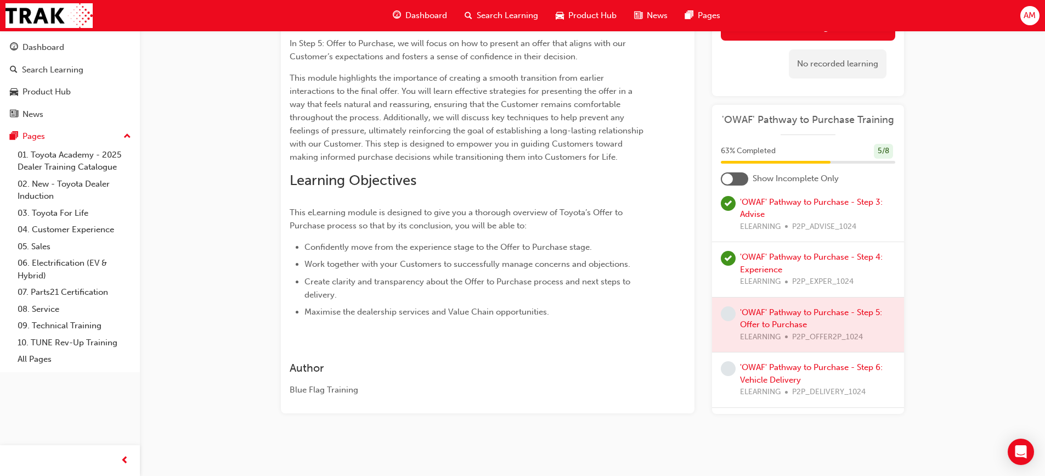
scroll to position [232, 0]
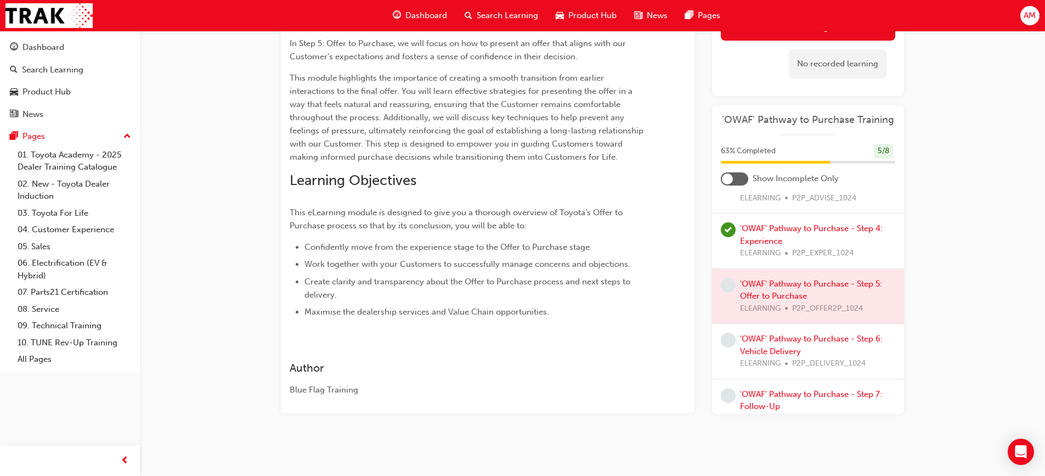
click at [829, 281] on div at bounding box center [808, 295] width 192 height 55
click at [796, 281] on div at bounding box center [808, 295] width 192 height 55
click at [786, 284] on div at bounding box center [808, 295] width 192 height 55
drag, startPoint x: 769, startPoint y: 300, endPoint x: 769, endPoint y: 306, distance: 6.0
click at [769, 303] on div at bounding box center [808, 295] width 192 height 55
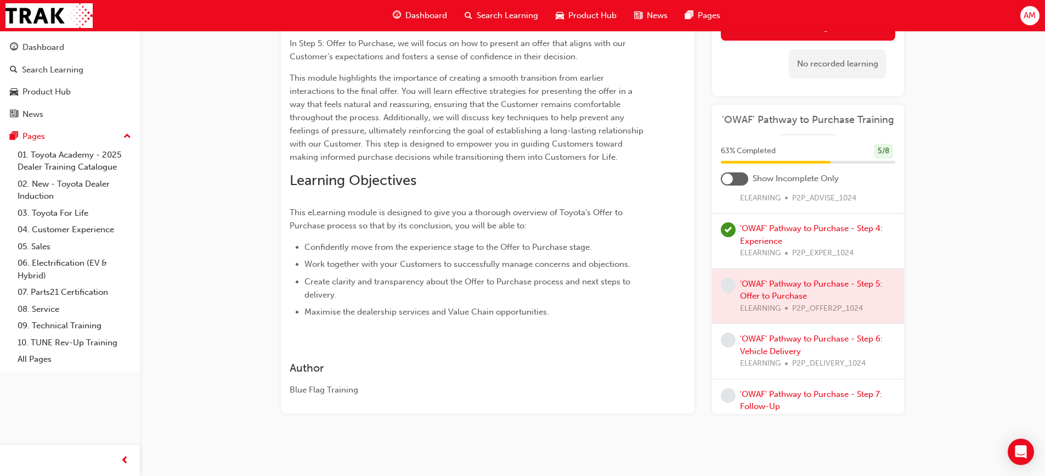
click at [770, 314] on div at bounding box center [808, 295] width 192 height 55
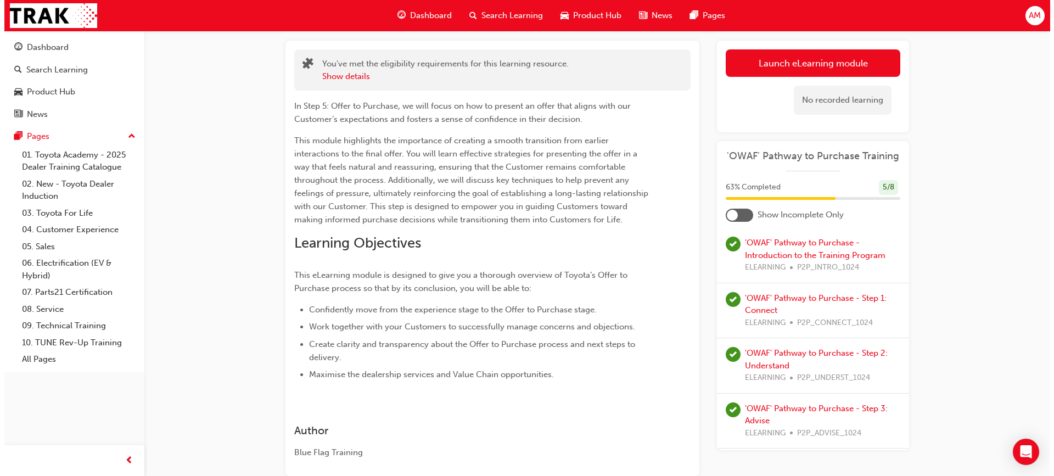
scroll to position [0, 0]
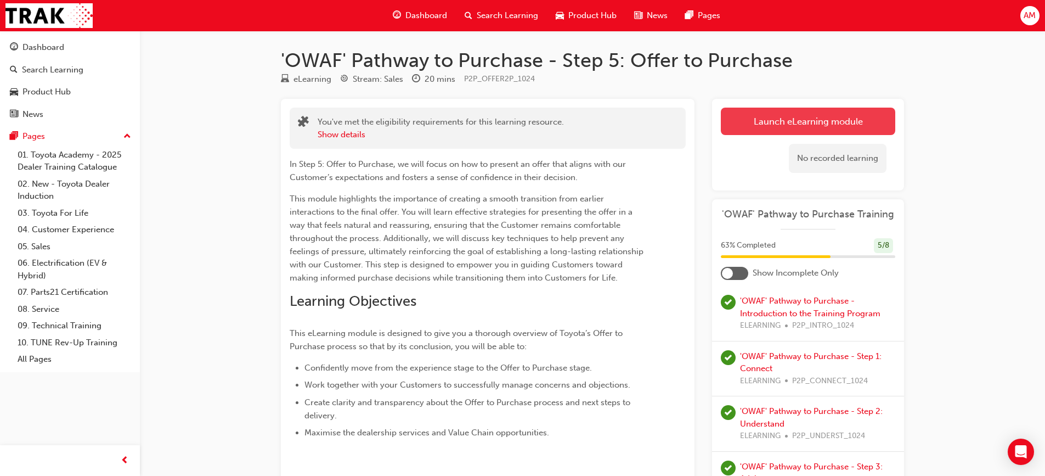
click at [774, 120] on link "Launch eLearning module" at bounding box center [808, 121] width 174 height 27
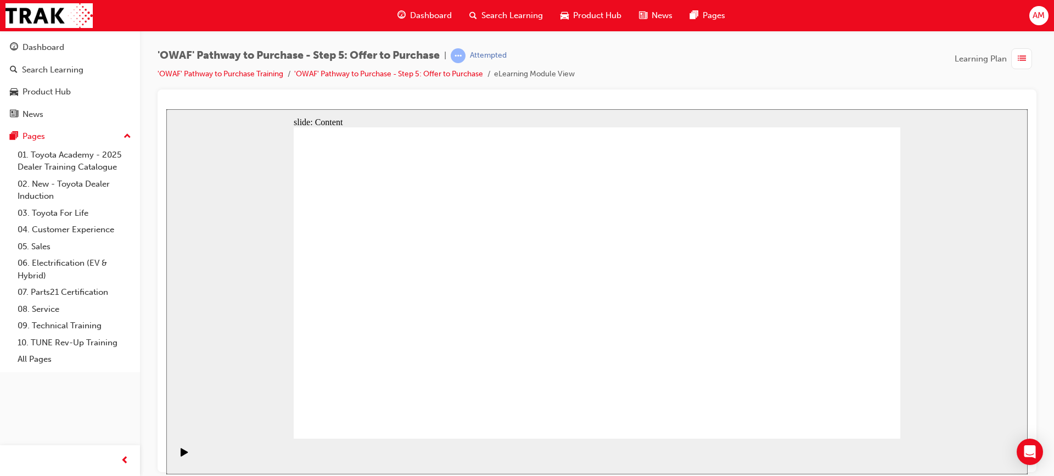
drag, startPoint x: 566, startPoint y: 207, endPoint x: 565, endPoint y: 215, distance: 7.8
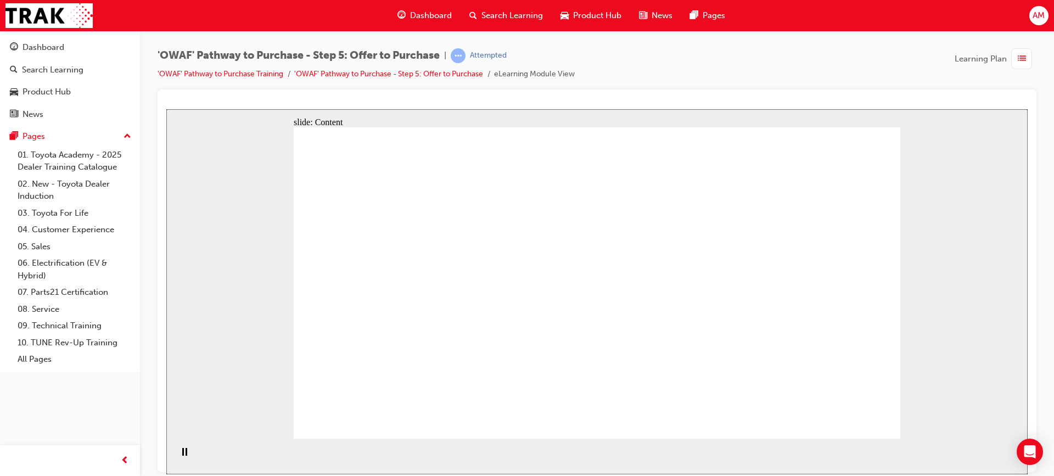
drag, startPoint x: 551, startPoint y: 284, endPoint x: 556, endPoint y: 288, distance: 5.9
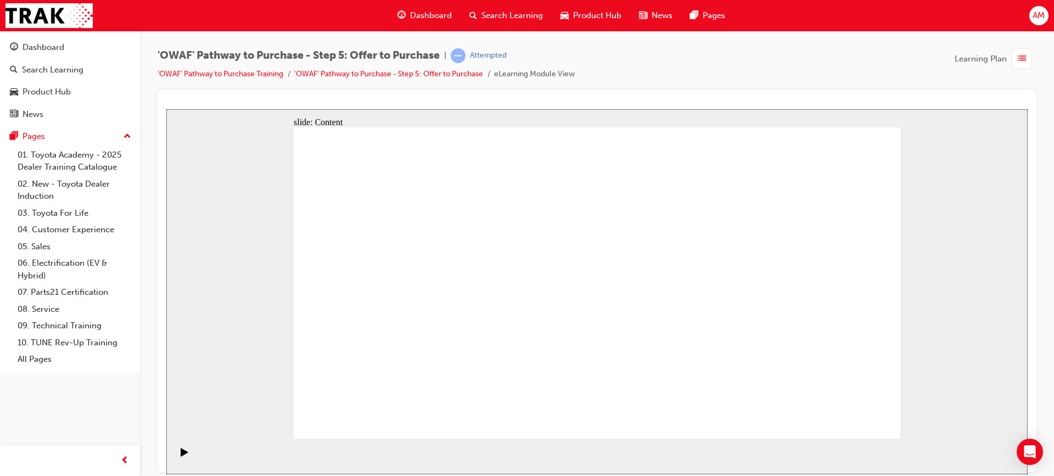
drag, startPoint x: 690, startPoint y: 245, endPoint x: 706, endPoint y: 243, distance: 16.7
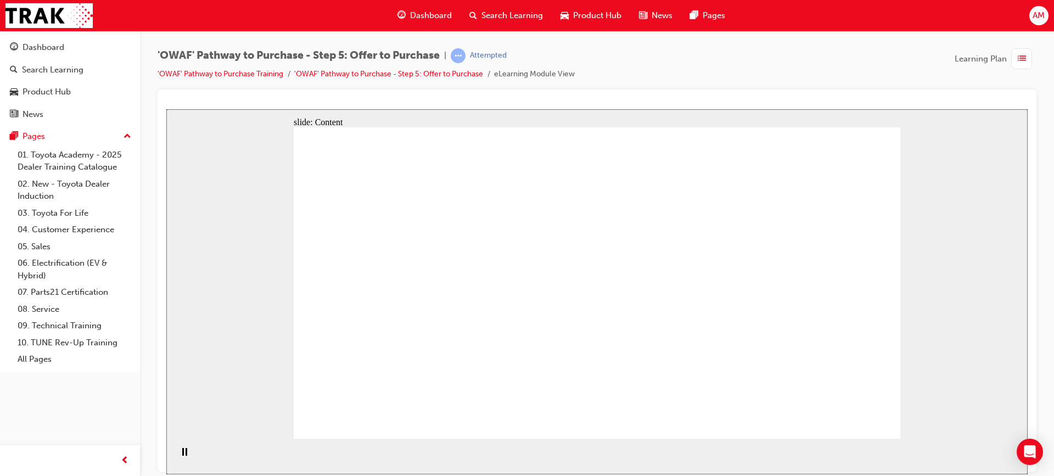
drag, startPoint x: 397, startPoint y: 354, endPoint x: 425, endPoint y: 257, distance: 101.6
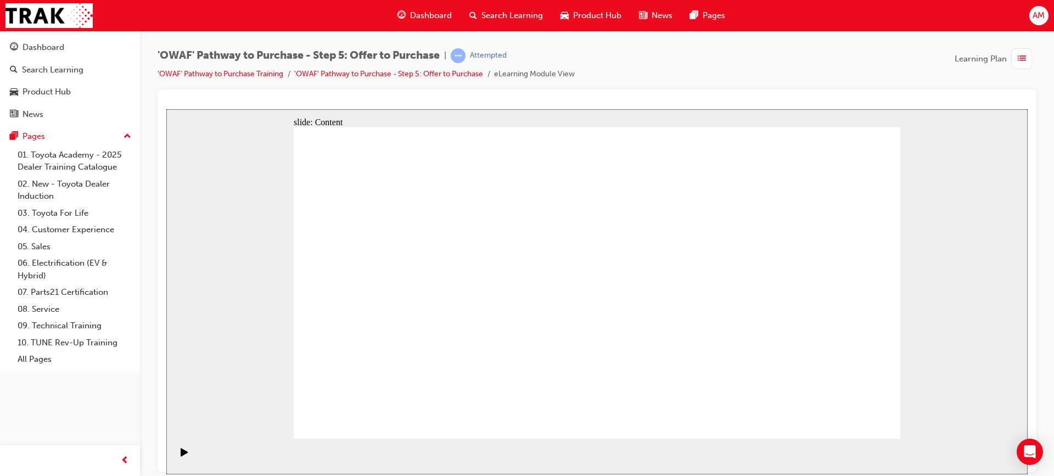
drag, startPoint x: 877, startPoint y: 420, endPoint x: 841, endPoint y: 407, distance: 38.7
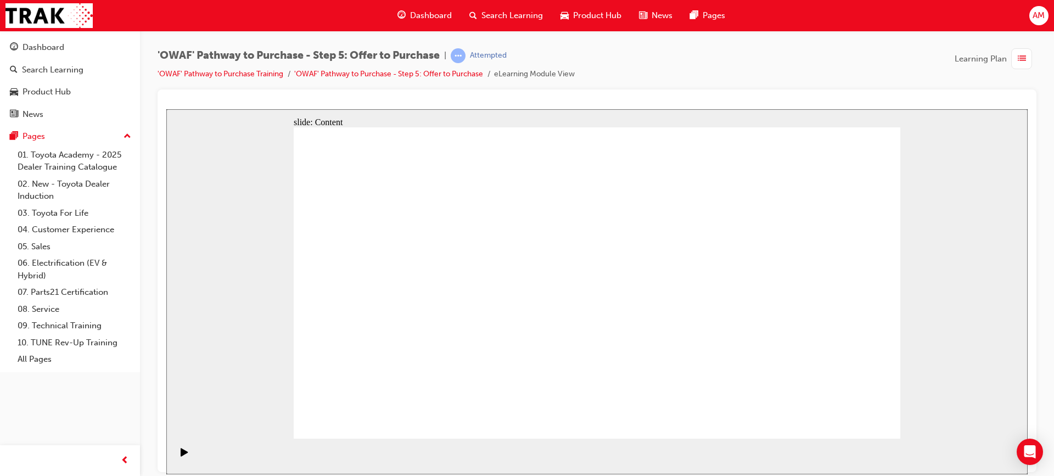
click at [1037, 8] on div "AM" at bounding box center [1038, 15] width 19 height 19
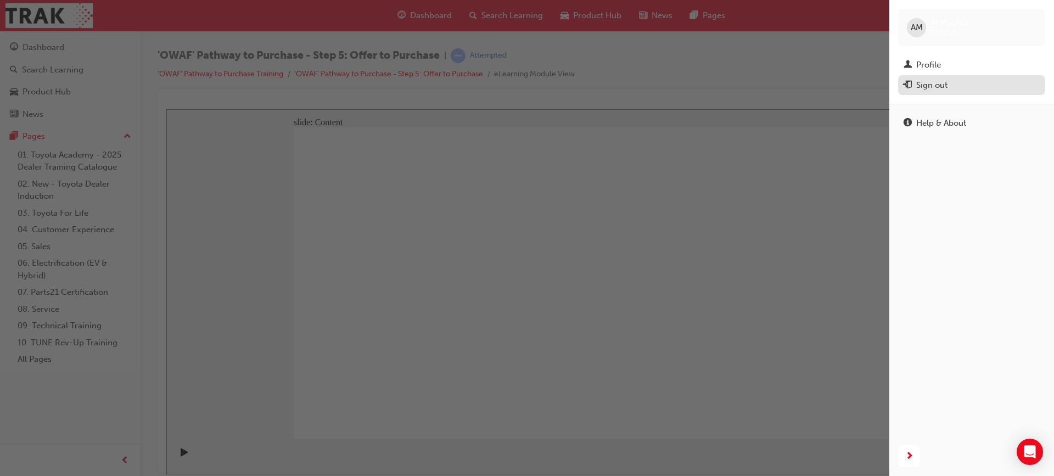
click at [950, 87] on div "Sign out" at bounding box center [971, 85] width 136 height 14
